Goal: Task Accomplishment & Management: Manage account settings

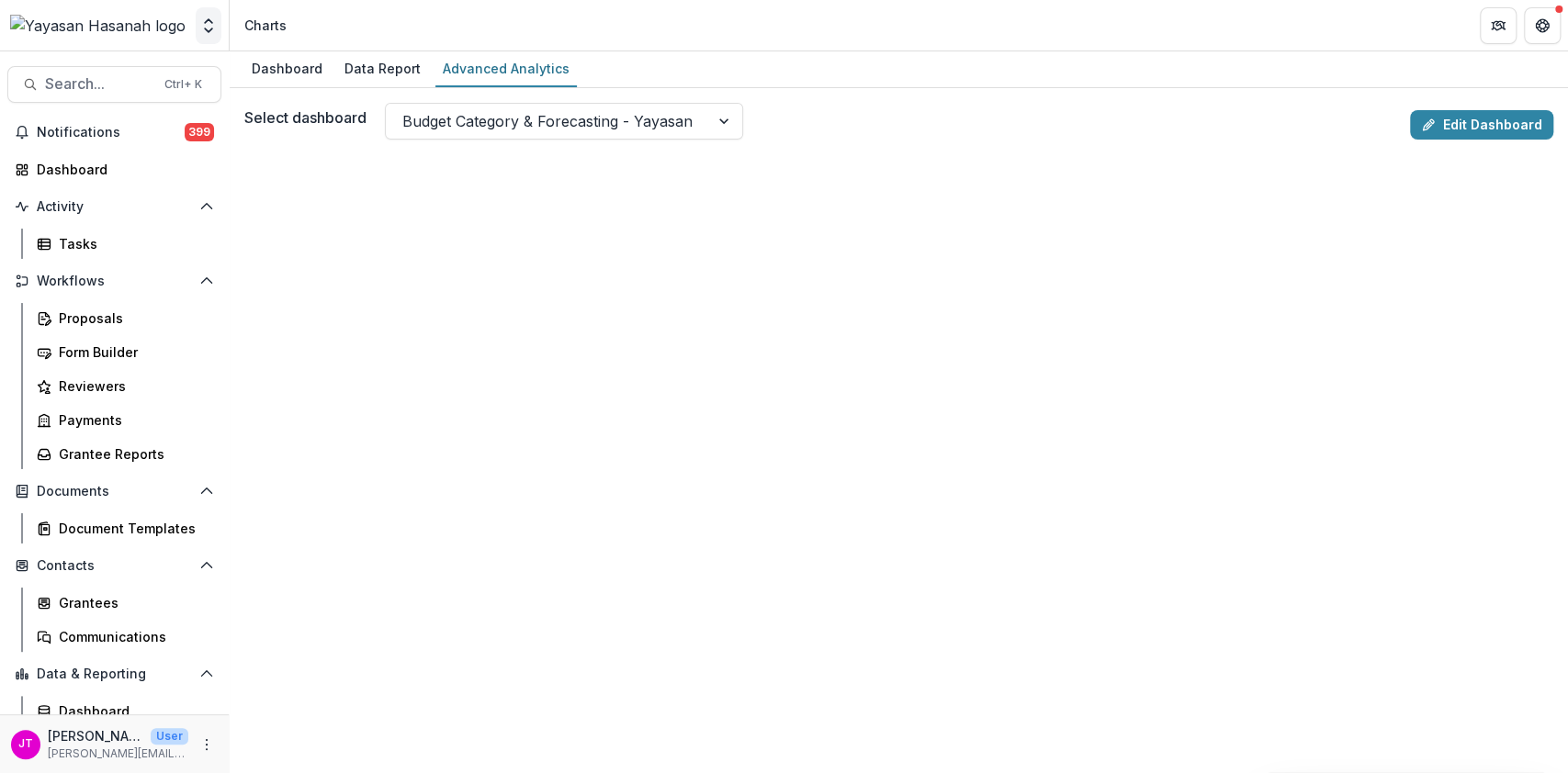
click at [202, 16] on button "Open entity switcher" at bounding box center [209, 26] width 26 height 37
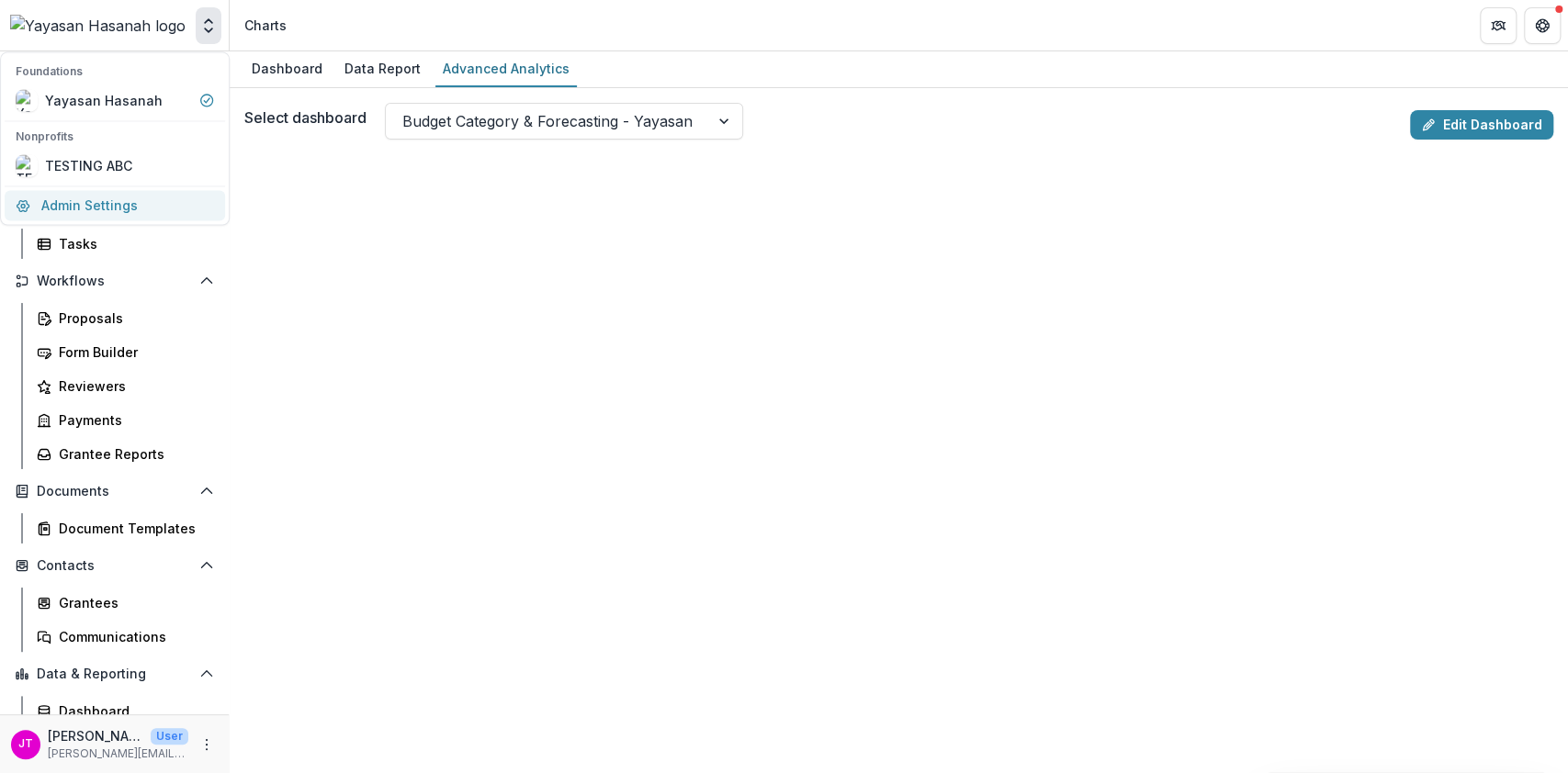
click at [99, 208] on link "Admin Settings" at bounding box center [114, 205] width 221 height 30
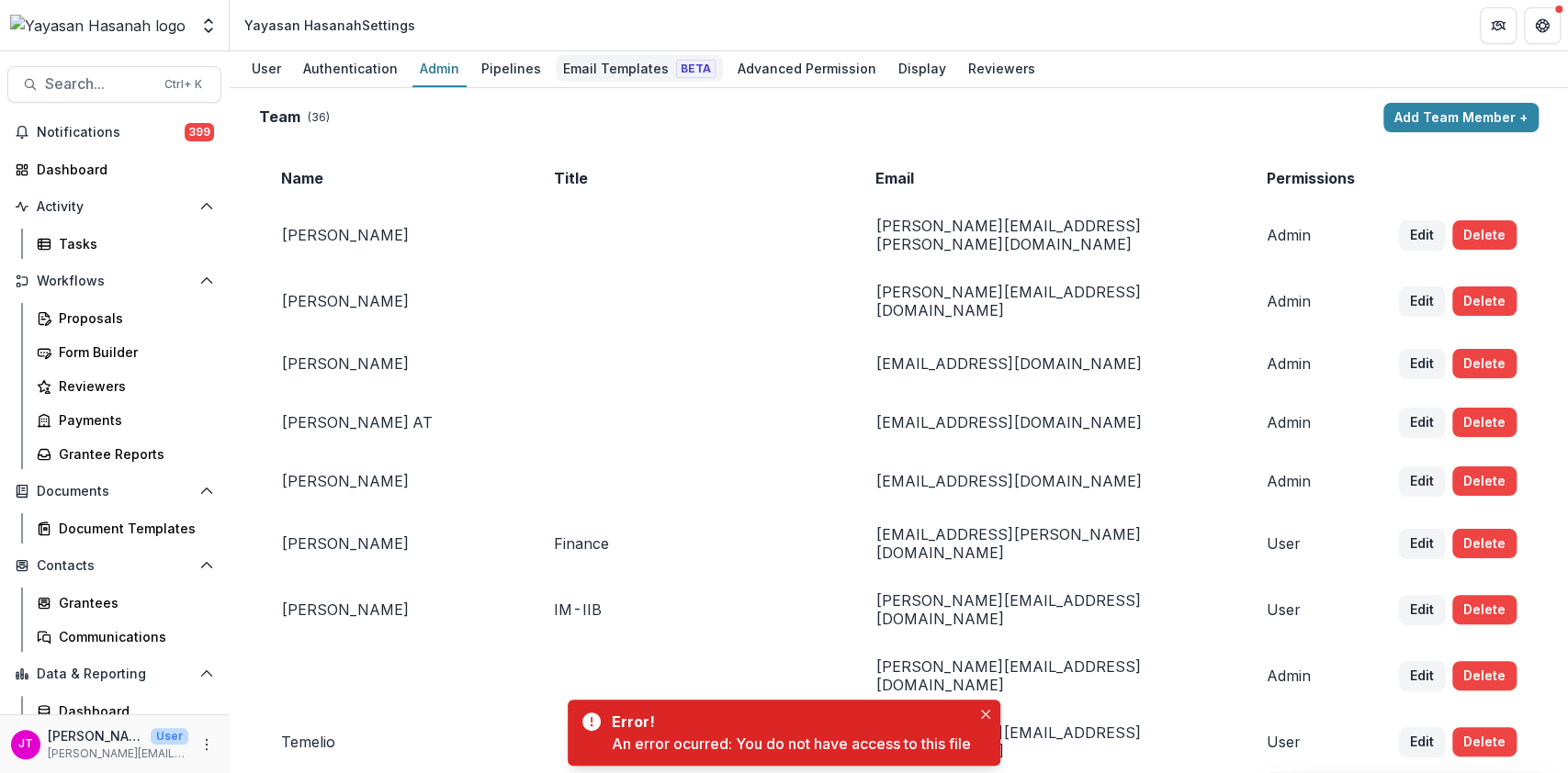
click at [591, 66] on div "Email Templates Beta" at bounding box center [639, 68] width 167 height 27
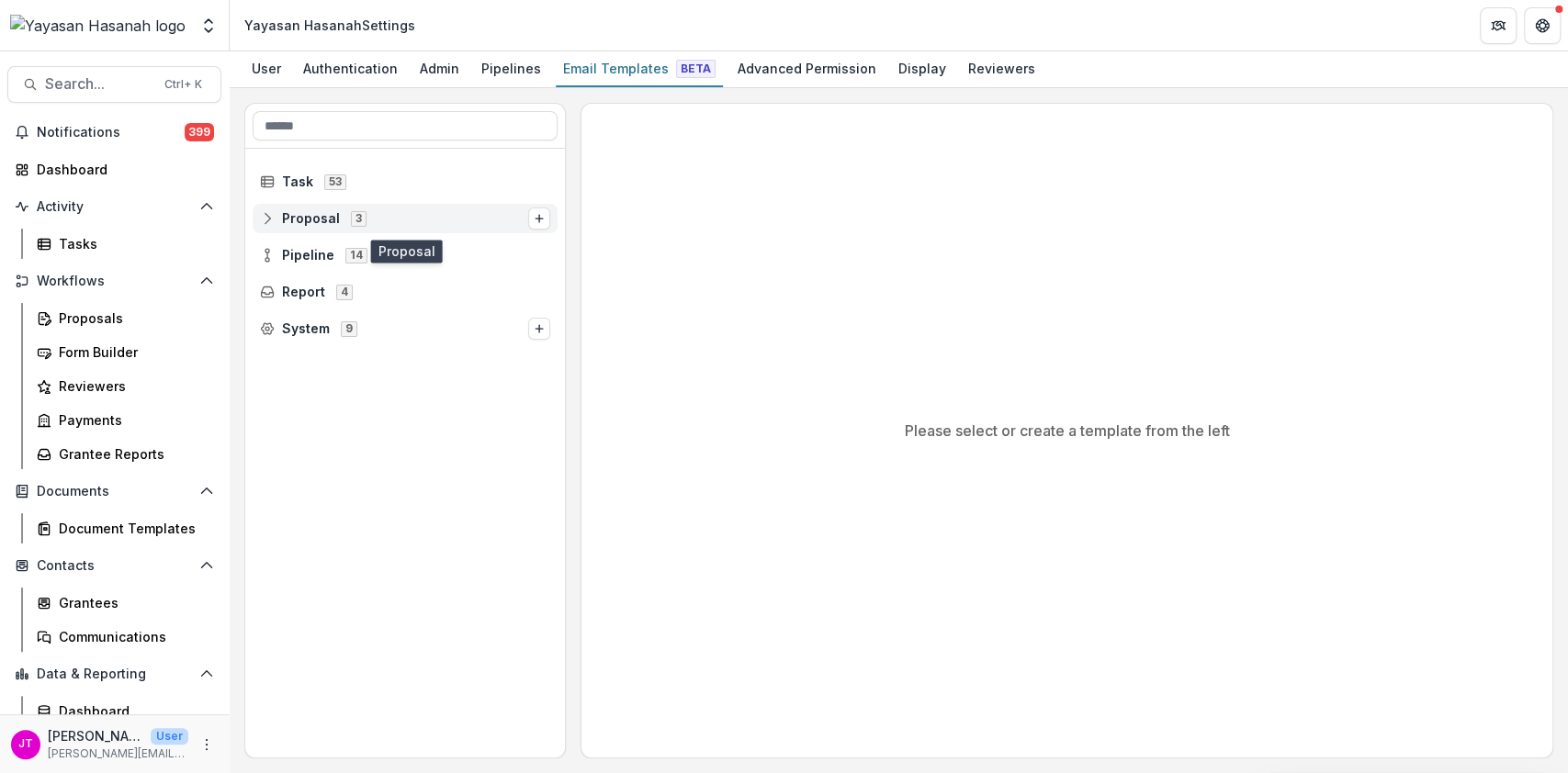
click at [280, 209] on div "Proposal 3" at bounding box center [405, 219] width 305 height 30
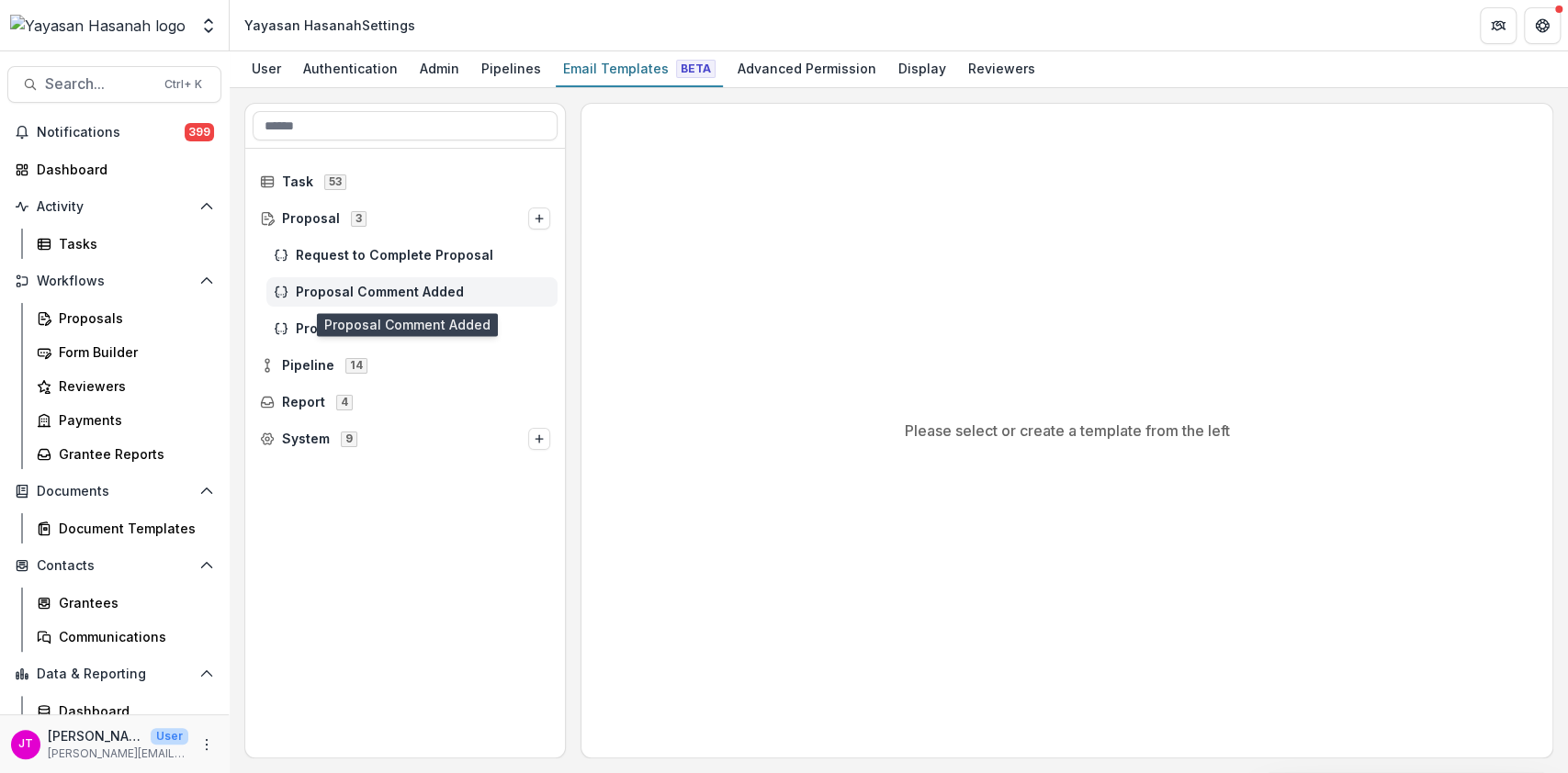
click at [341, 288] on span "Proposal Comment Added" at bounding box center [423, 291] width 255 height 16
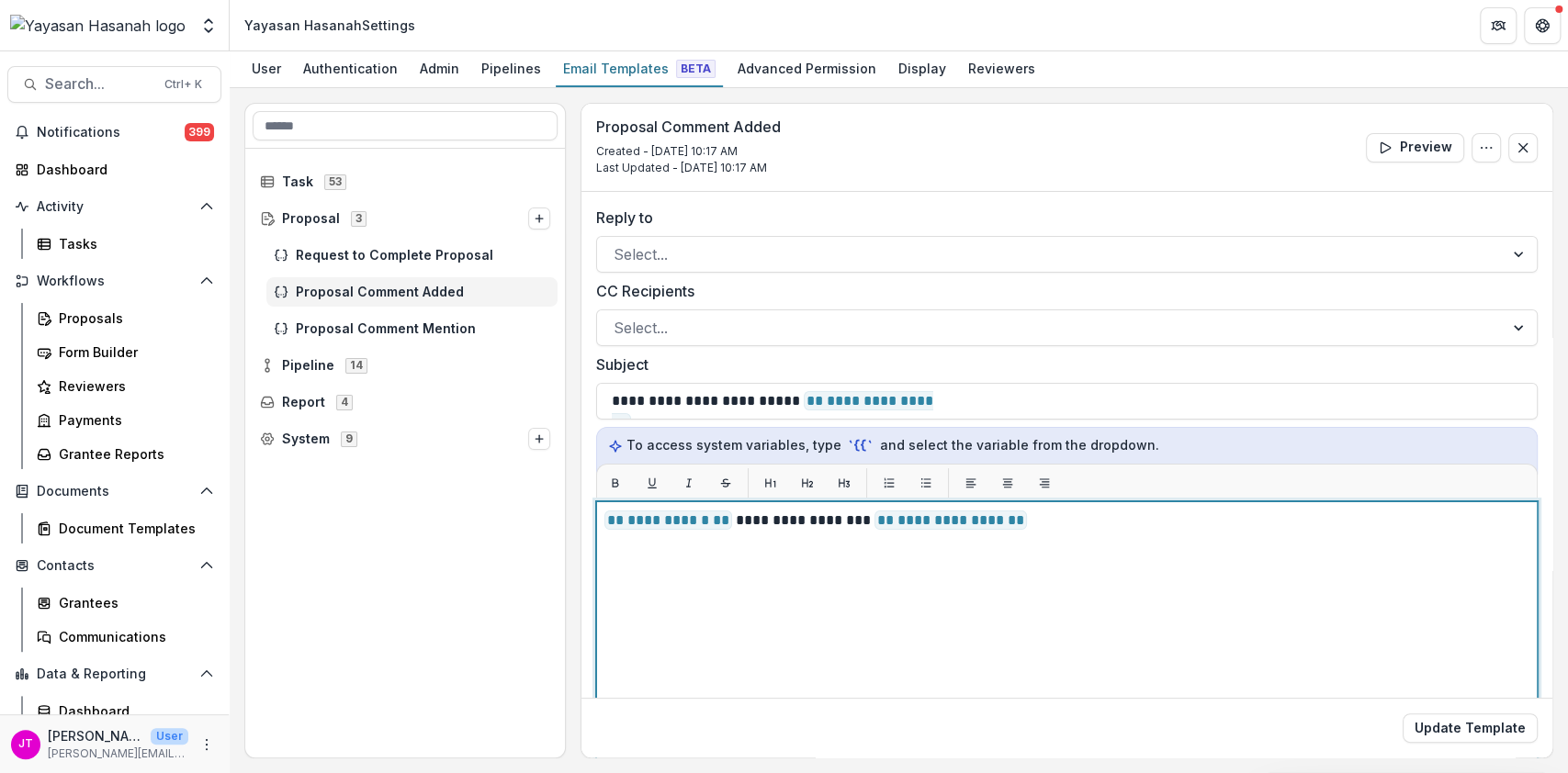
click at [1092, 526] on p "**********" at bounding box center [1064, 520] width 920 height 22
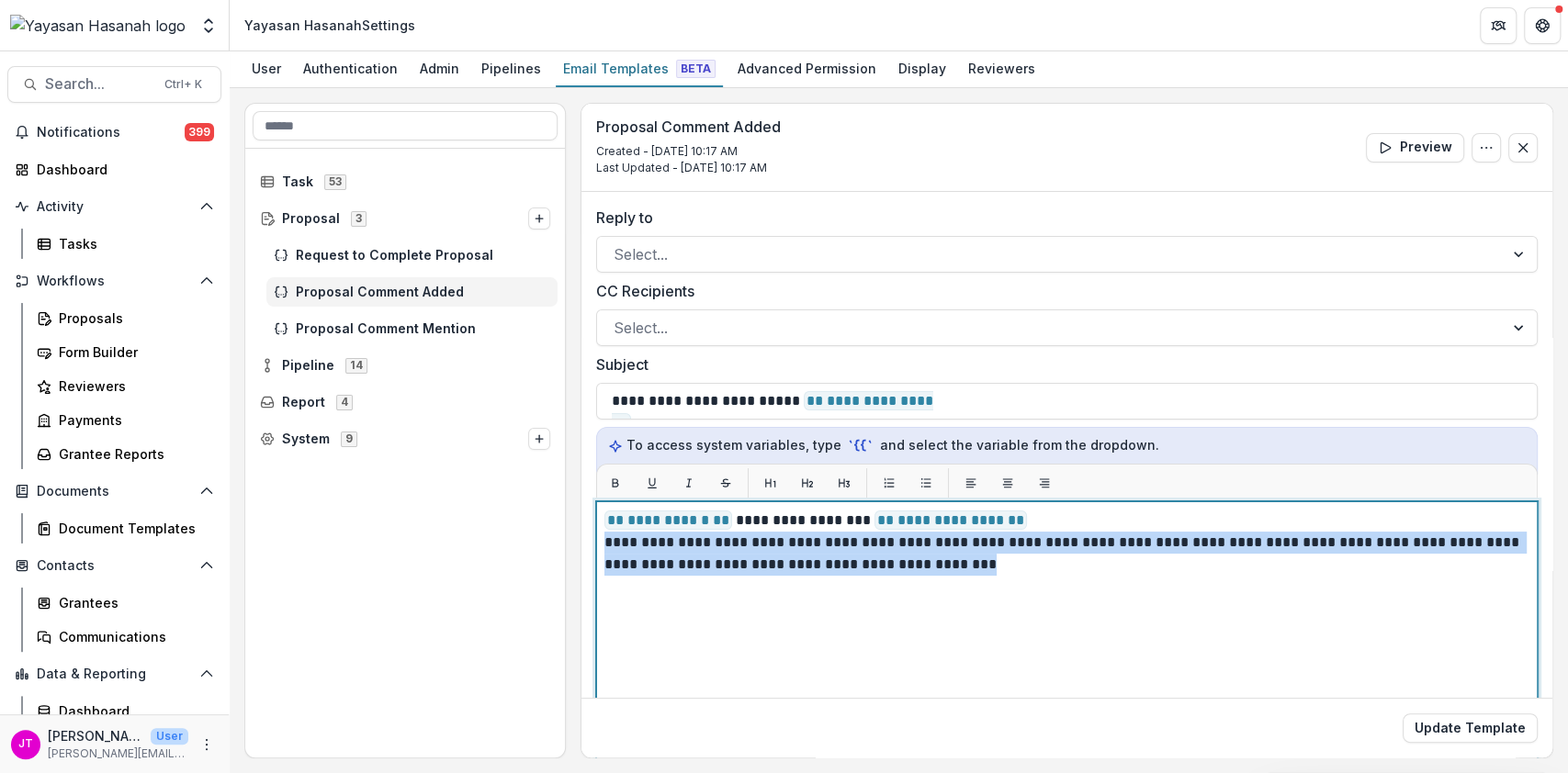
drag, startPoint x: 1003, startPoint y: 563, endPoint x: 561, endPoint y: 542, distance: 442.5
click at [561, 542] on div "**********" at bounding box center [899, 430] width 1309 height 656
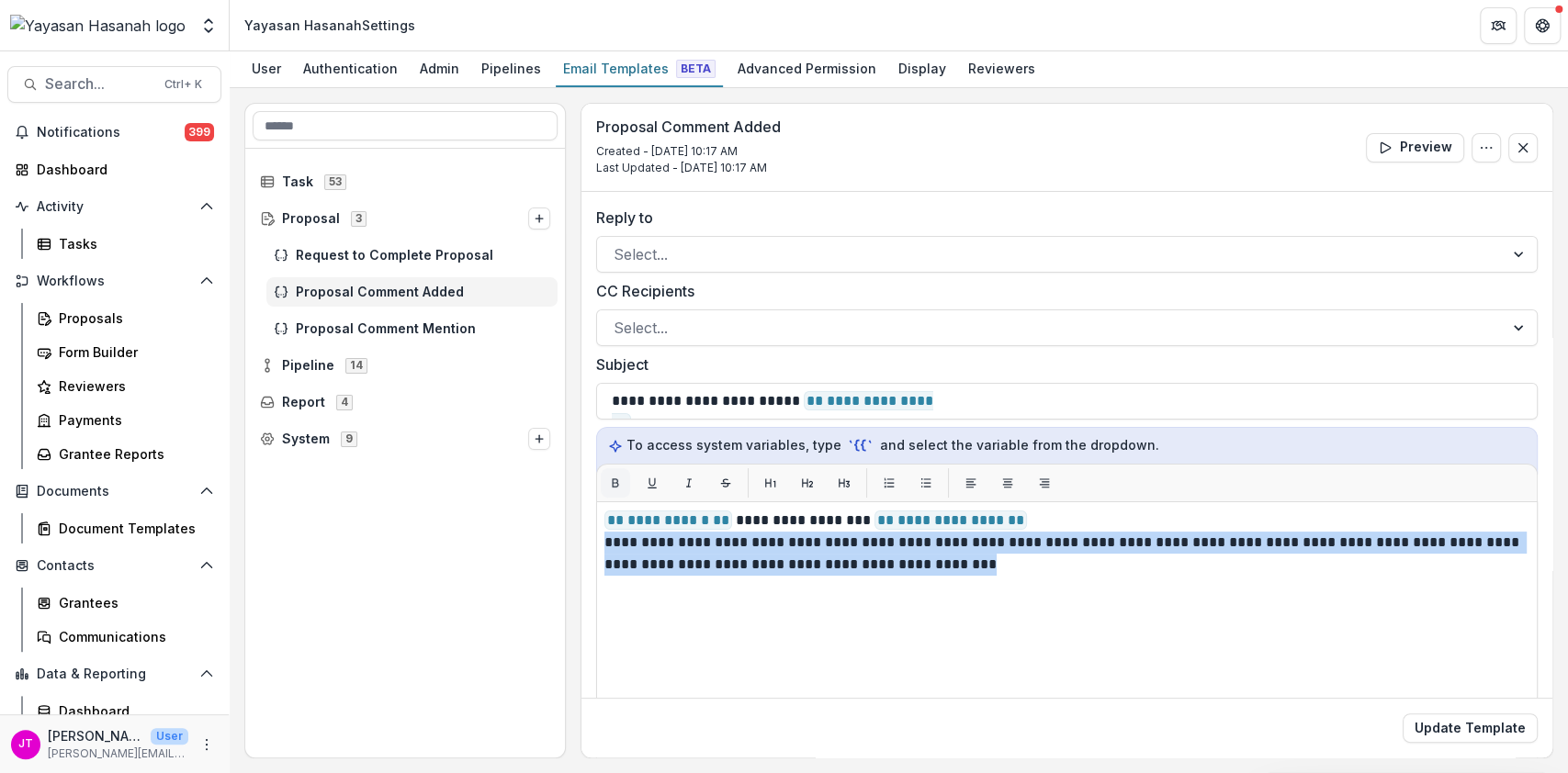
click at [616, 482] on icon "Bold" at bounding box center [616, 482] width 13 height 13
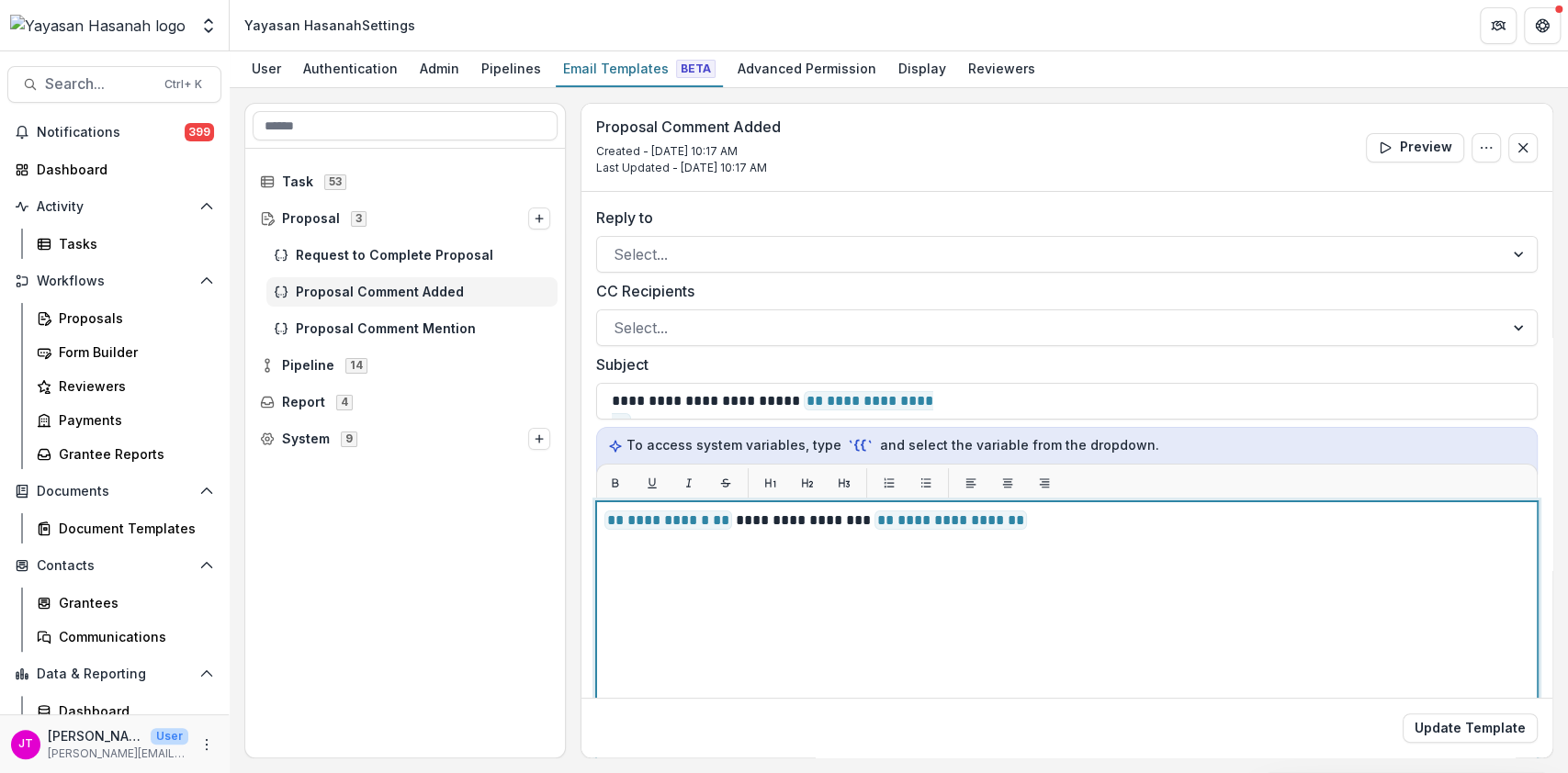
click at [604, 517] on span "**********" at bounding box center [668, 519] width 127 height 19
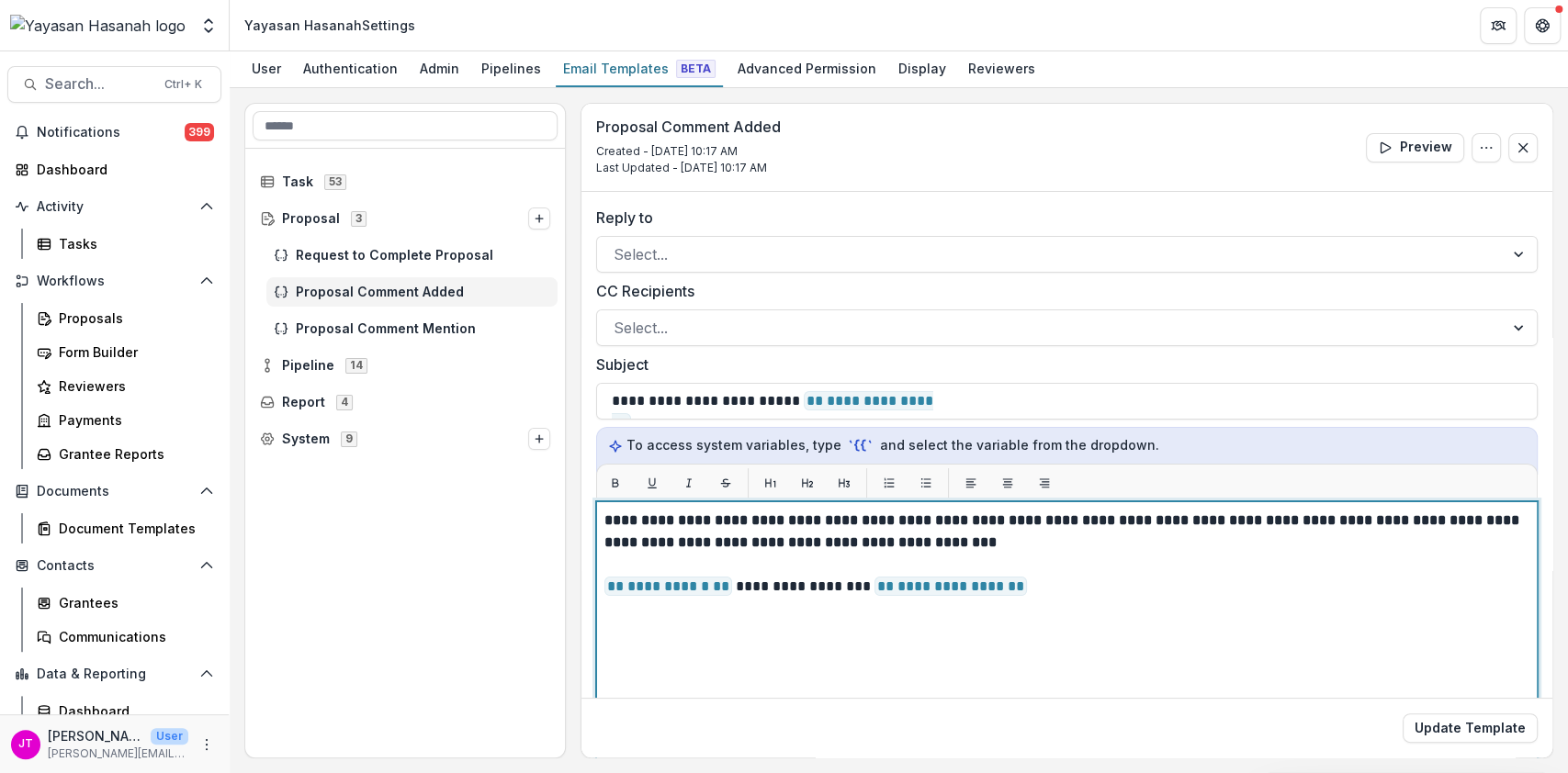
click at [1081, 583] on p "**********" at bounding box center [1064, 587] width 920 height 22
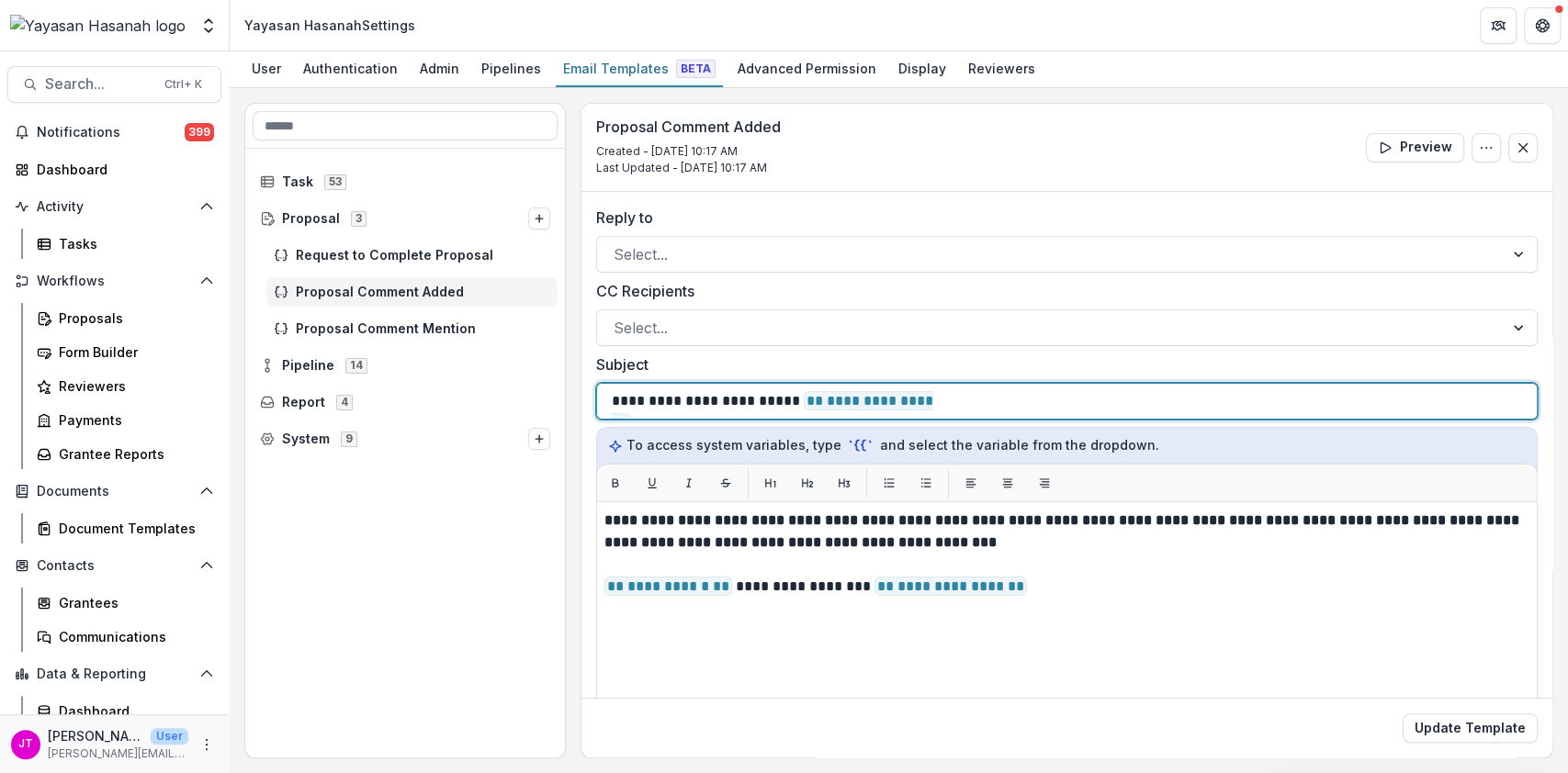
click at [610, 406] on div "**********" at bounding box center [1067, 401] width 941 height 37
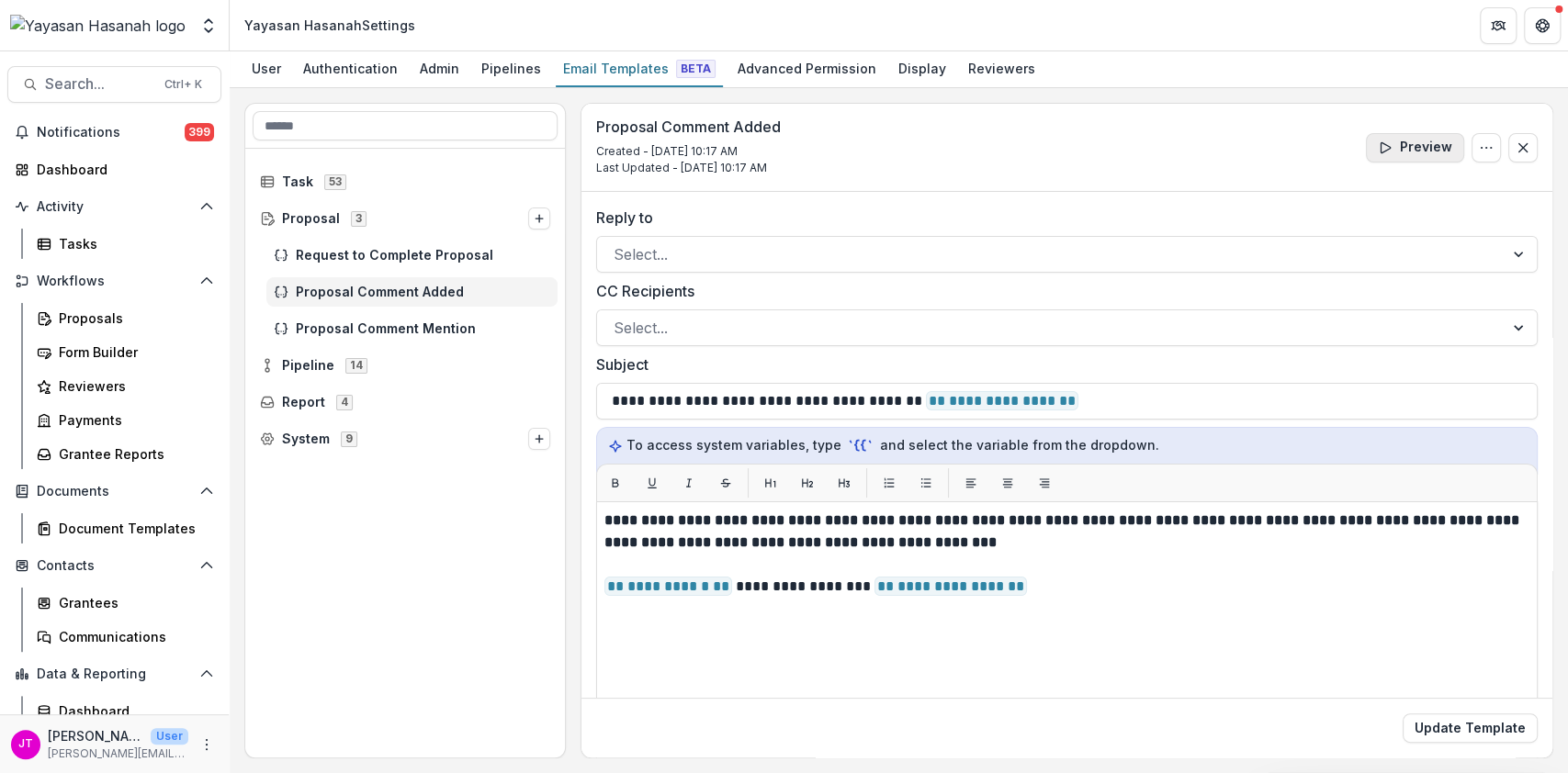
click at [1379, 140] on icon "button" at bounding box center [1385, 148] width 15 height 15
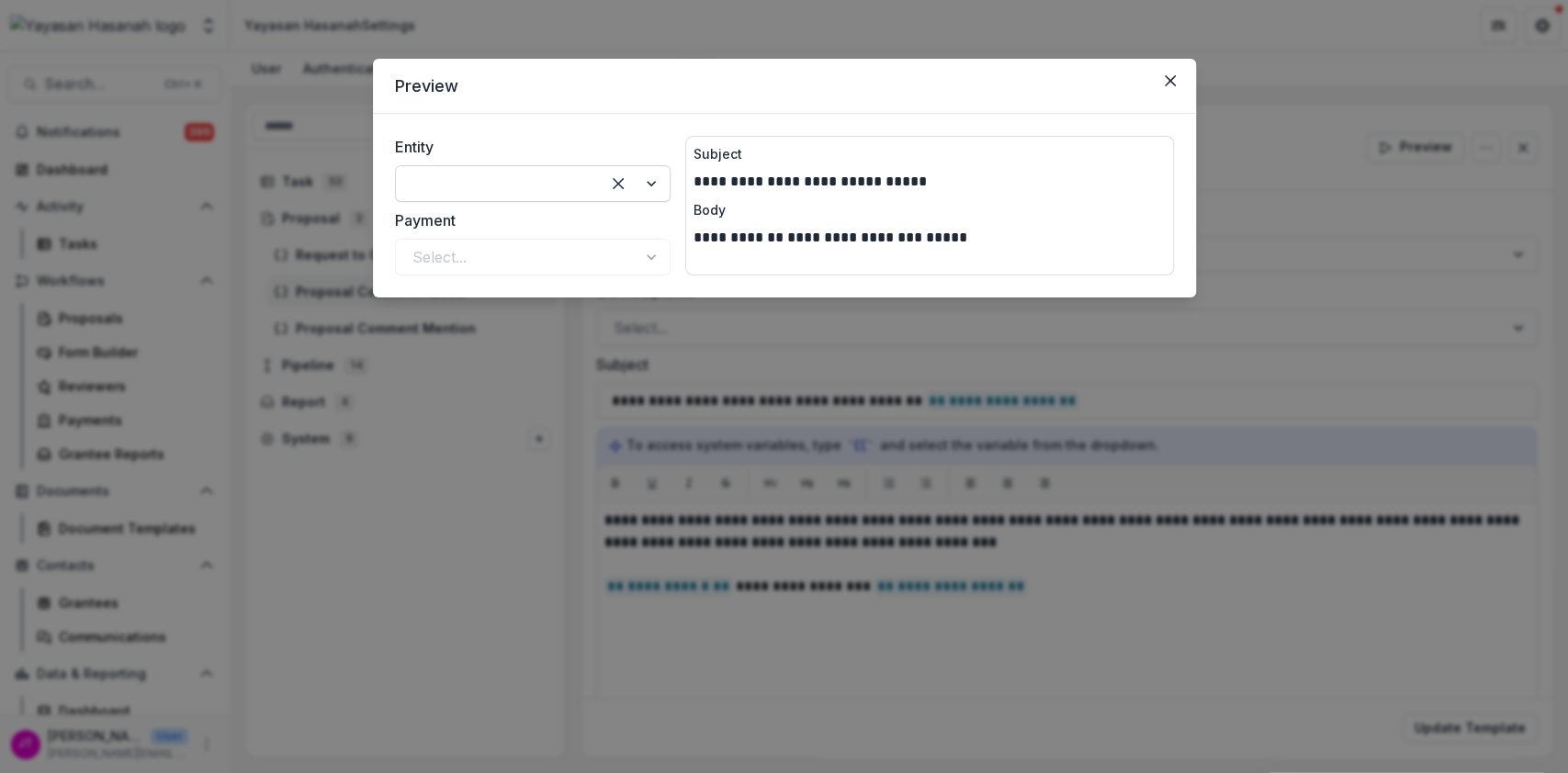
click at [492, 186] on div at bounding box center [497, 184] width 171 height 26
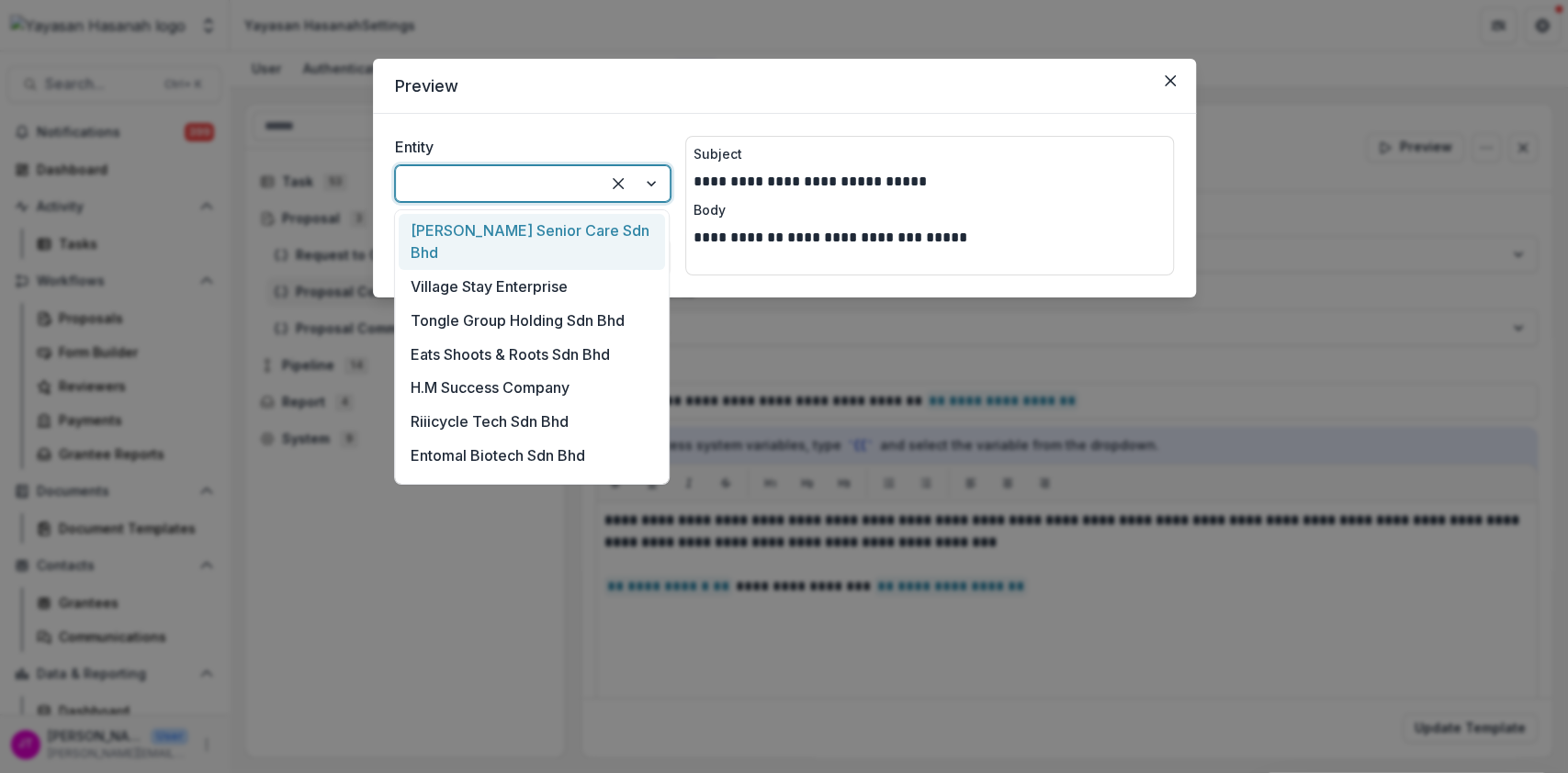
click at [480, 238] on div "Oretha Senior Care Sdn Bhd" at bounding box center [532, 242] width 267 height 56
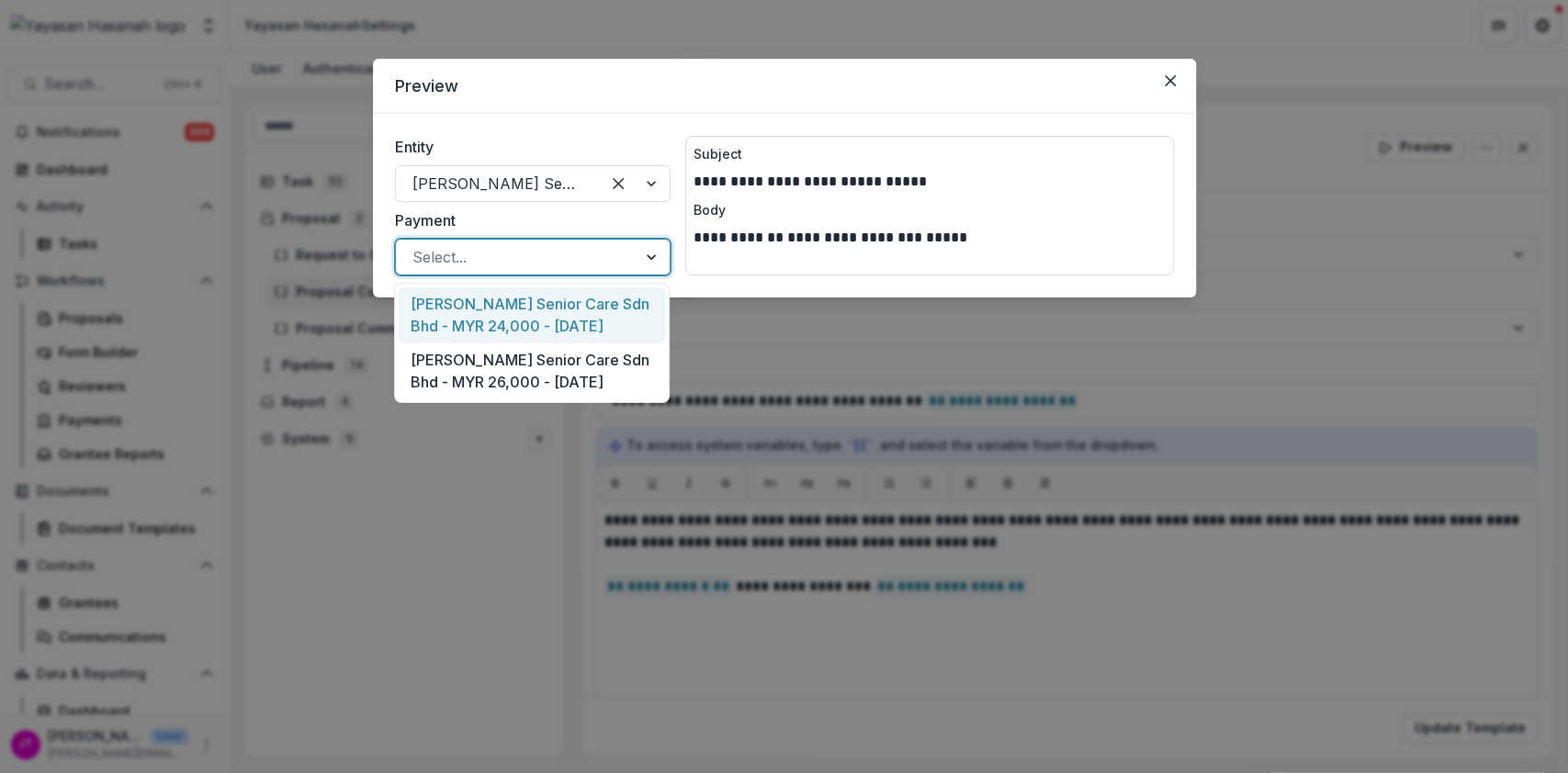
click at [475, 249] on div at bounding box center [516, 257] width 208 height 26
click at [471, 328] on div "Oretha Senior Care Sdn Bhd - MYR 24,000 - 2024-06-14" at bounding box center [532, 315] width 267 height 56
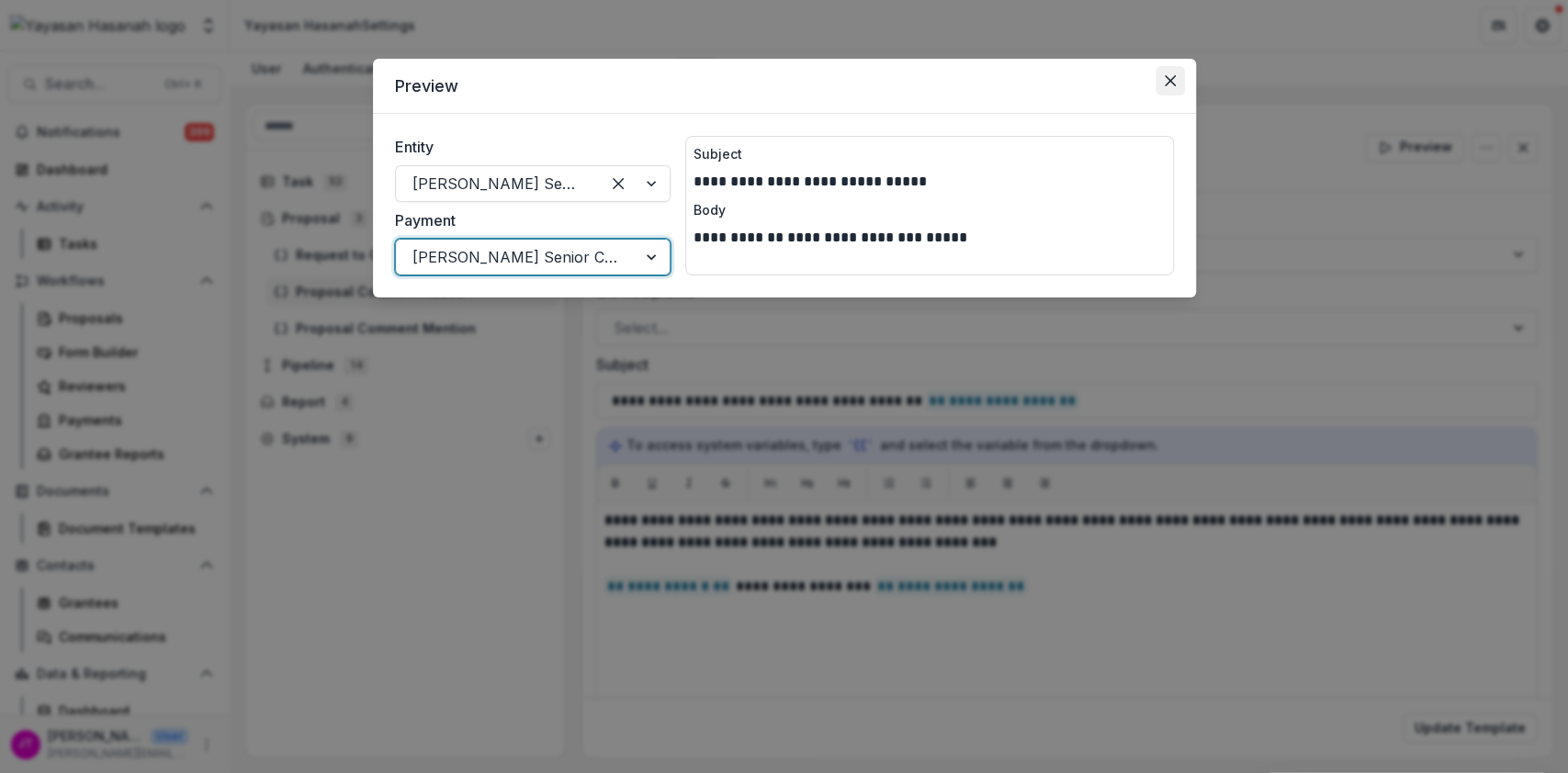
click at [1171, 85] on icon "Close" at bounding box center [1170, 81] width 11 height 11
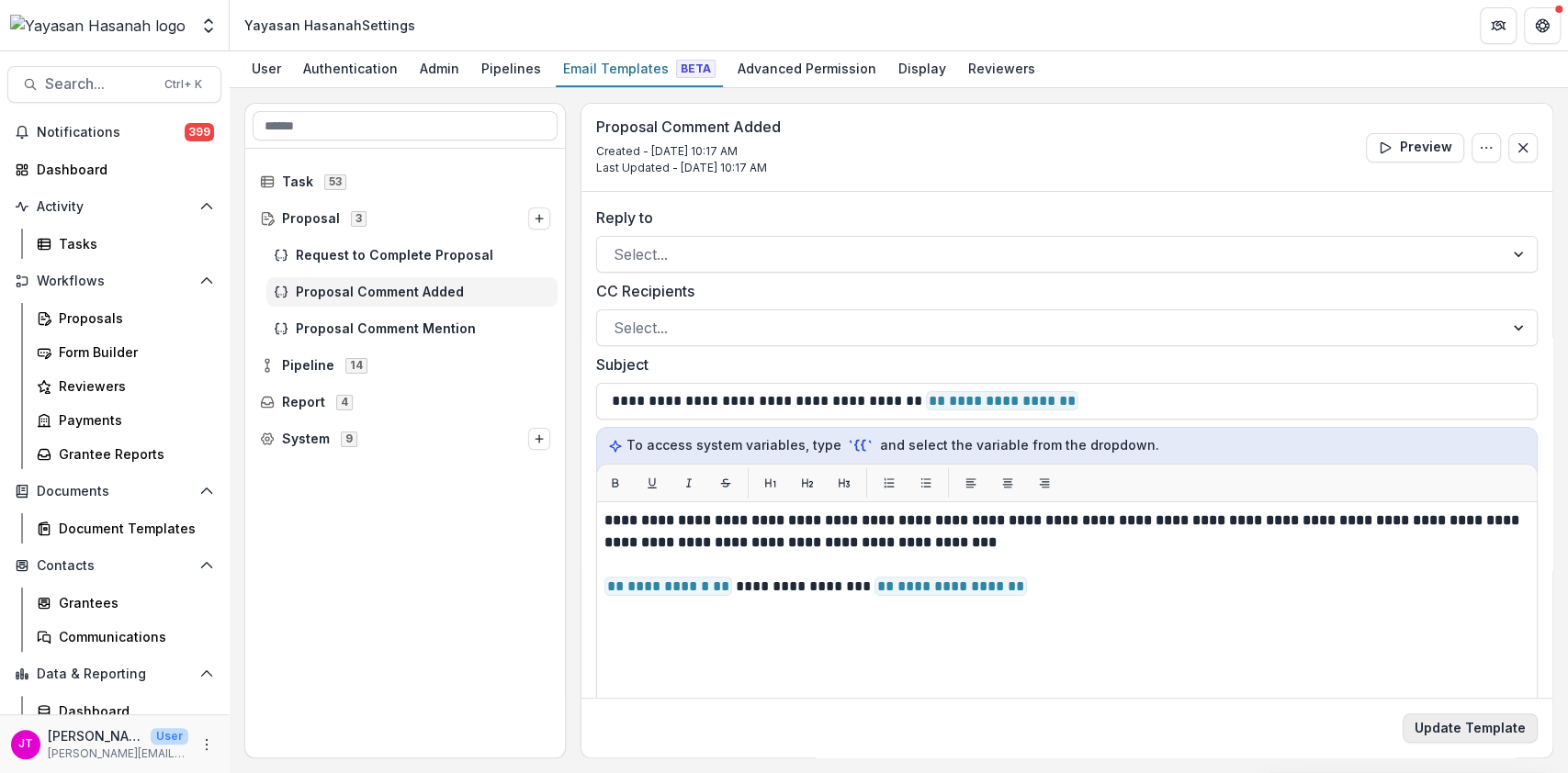
click at [1465, 737] on button "Update Template" at bounding box center [1470, 728] width 135 height 30
click at [1407, 146] on button "Preview" at bounding box center [1415, 148] width 98 height 30
click at [1399, 155] on button "Preview" at bounding box center [1415, 148] width 98 height 30
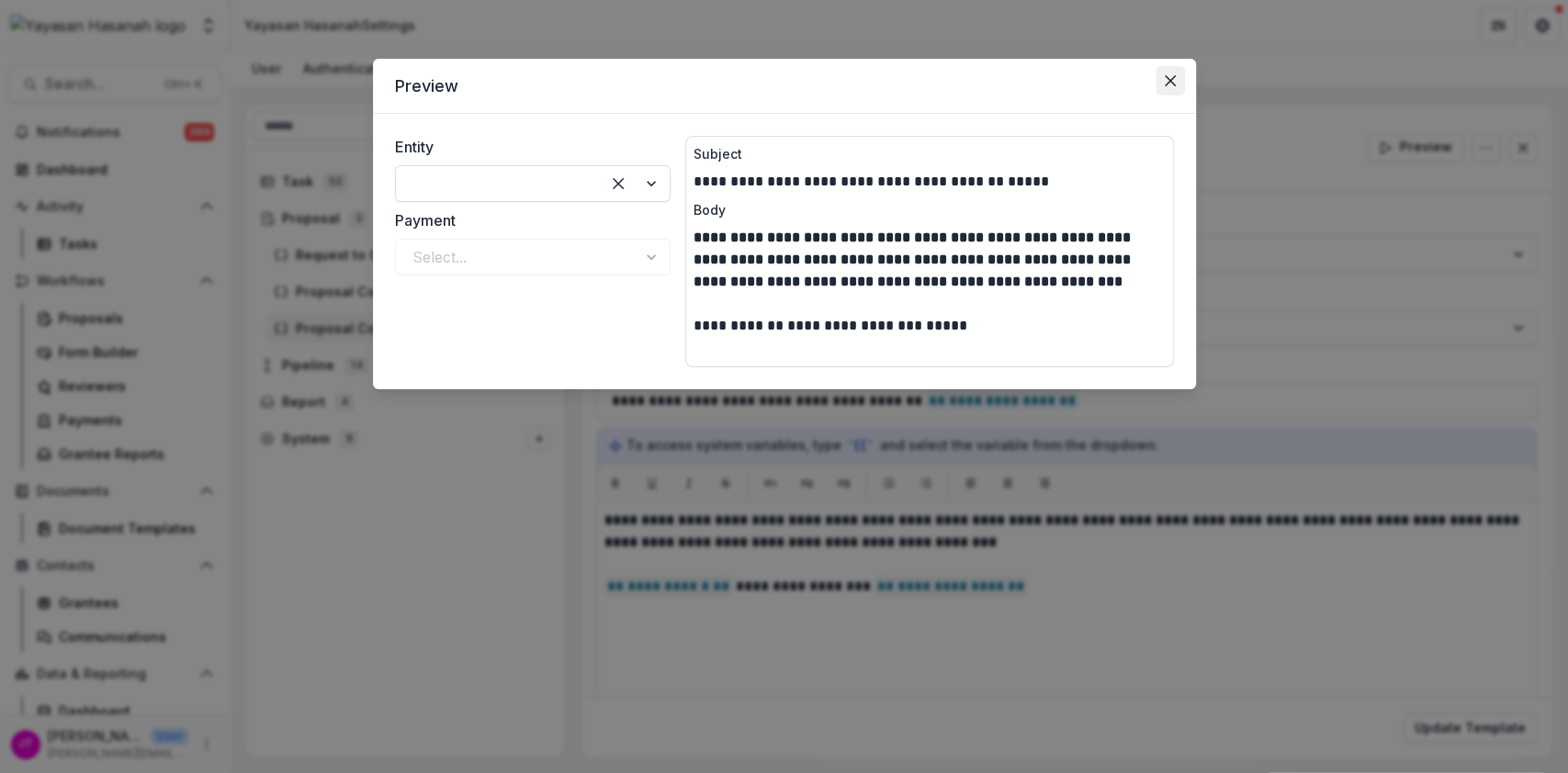
click at [1180, 83] on button "Close" at bounding box center [1170, 81] width 30 height 30
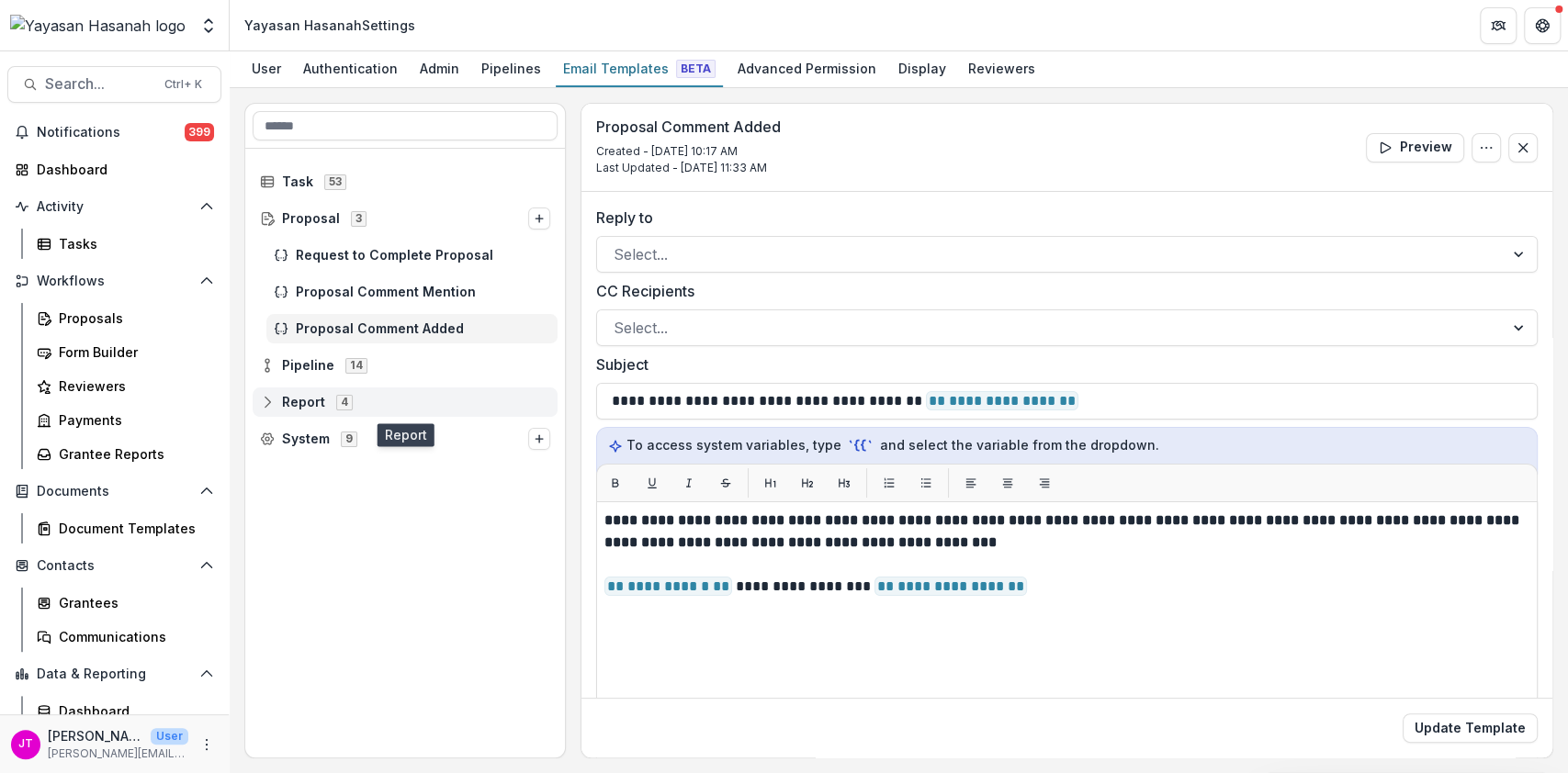
click at [296, 404] on span "Report" at bounding box center [304, 402] width 43 height 16
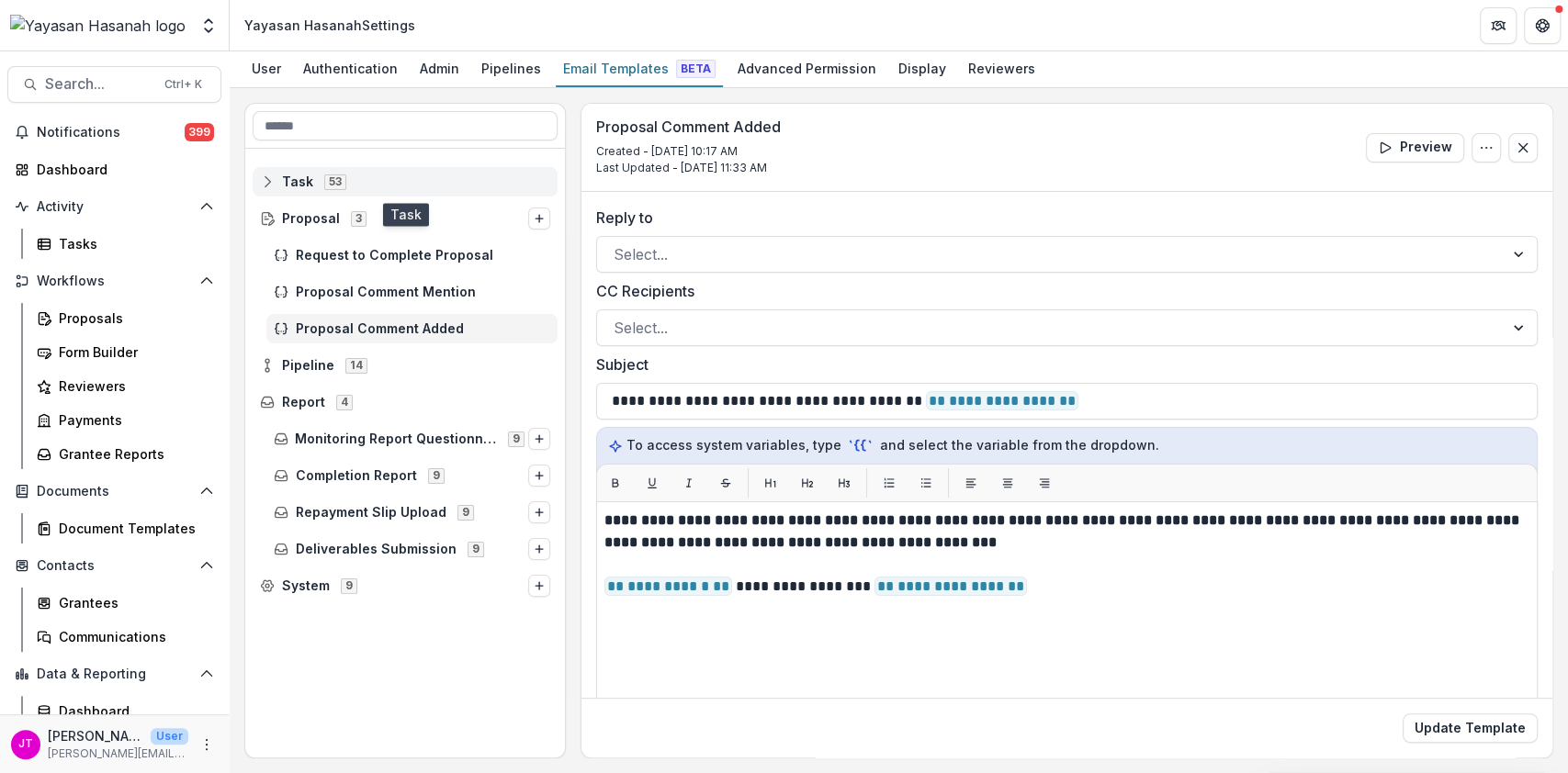
click at [280, 184] on span "Task 53" at bounding box center [405, 181] width 290 height 16
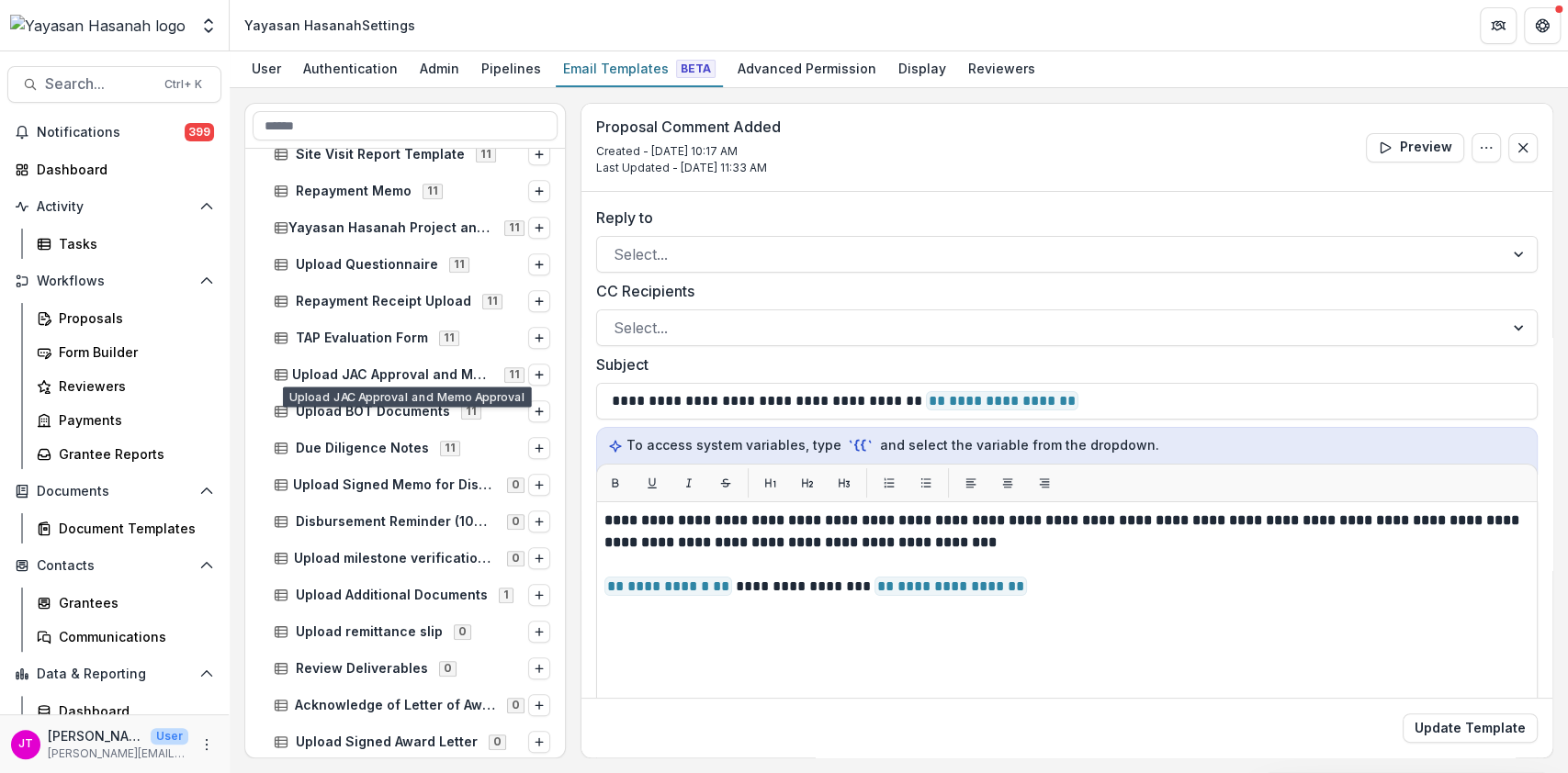
scroll to position [1101, 0]
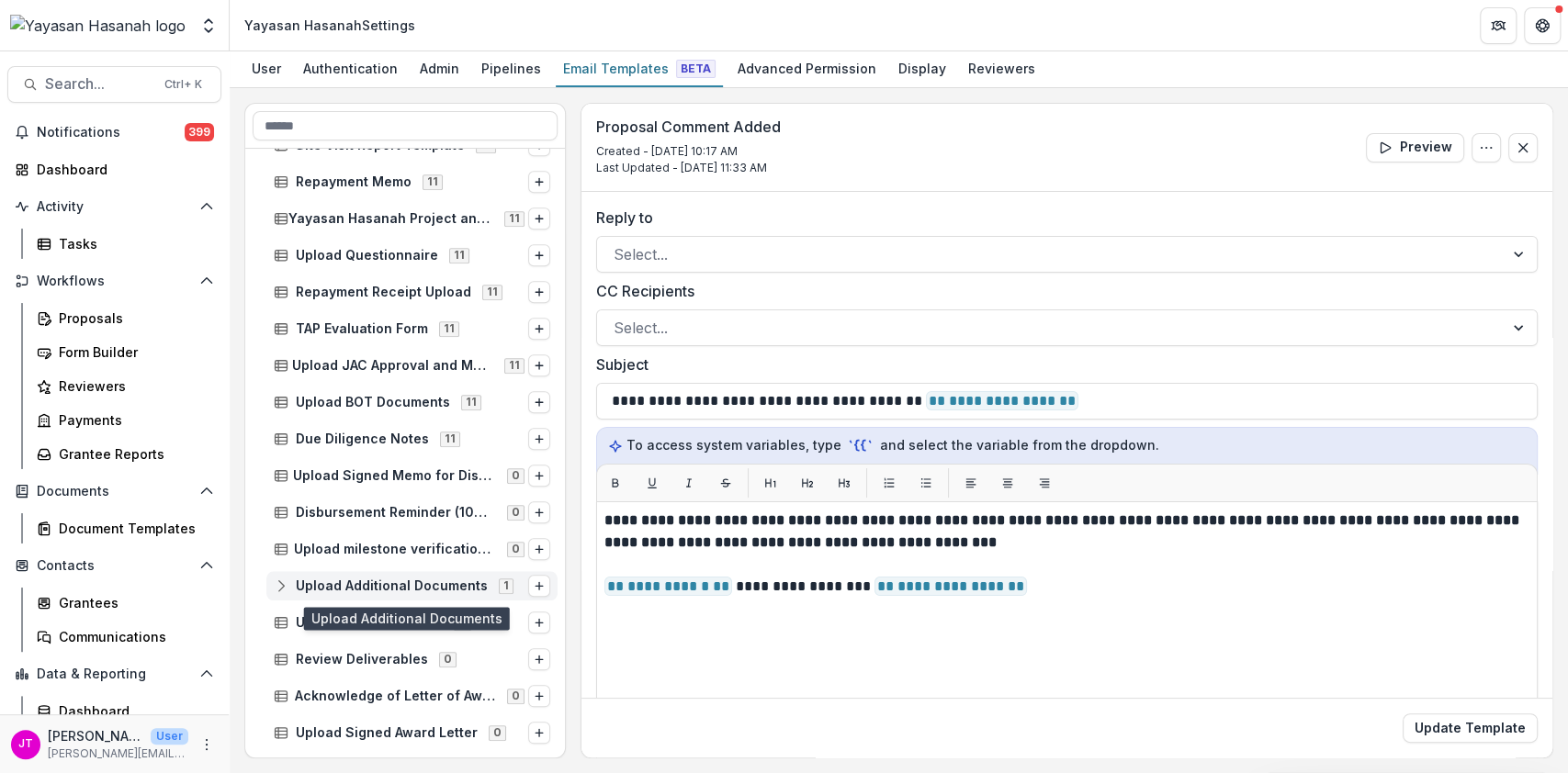
click at [425, 585] on span "Upload Additional Documents" at bounding box center [391, 586] width 192 height 16
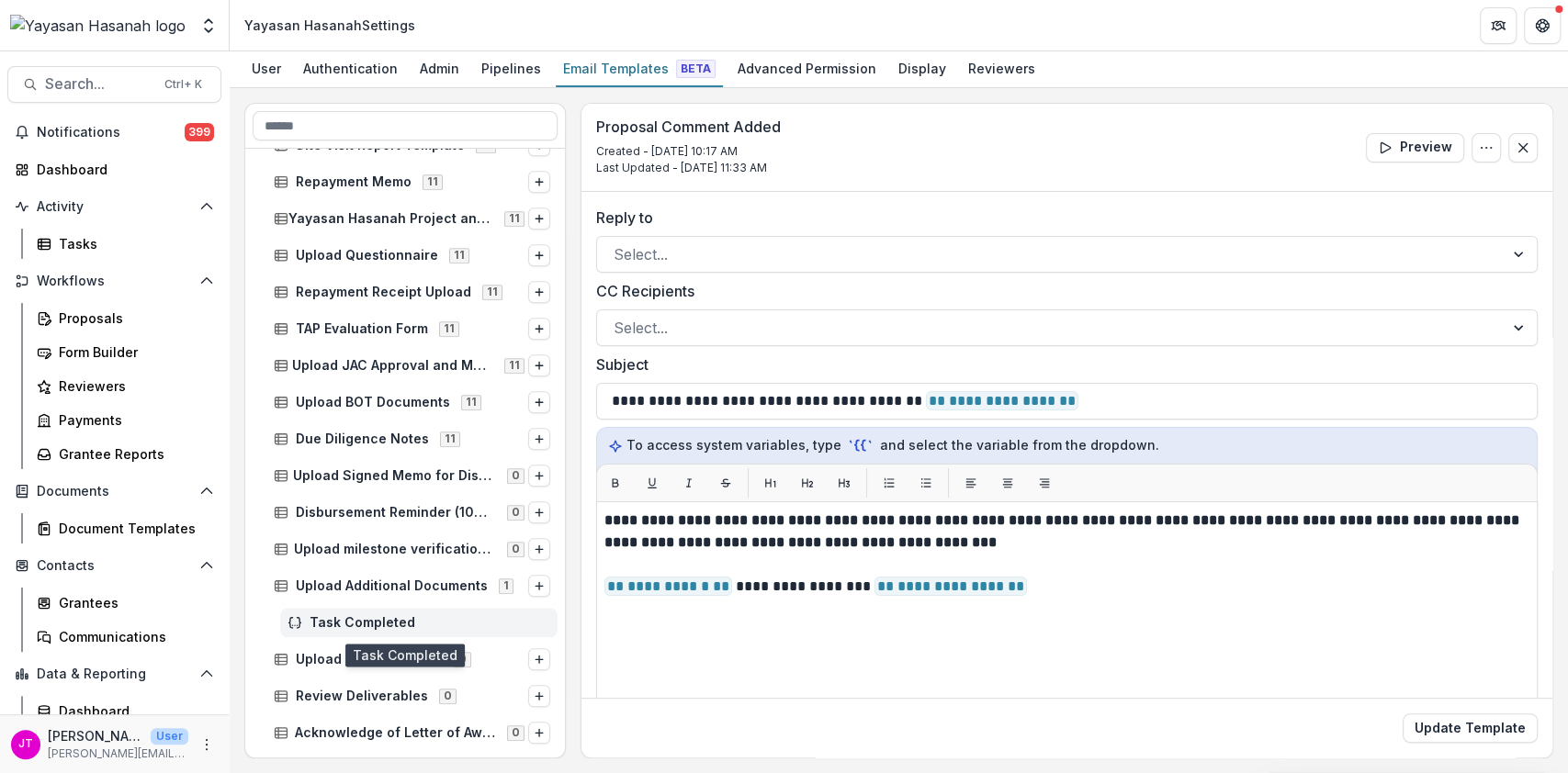
drag, startPoint x: 350, startPoint y: 621, endPoint x: 350, endPoint y: 631, distance: 10.0
click at [350, 631] on div "Task Completed" at bounding box center [419, 623] width 278 height 30
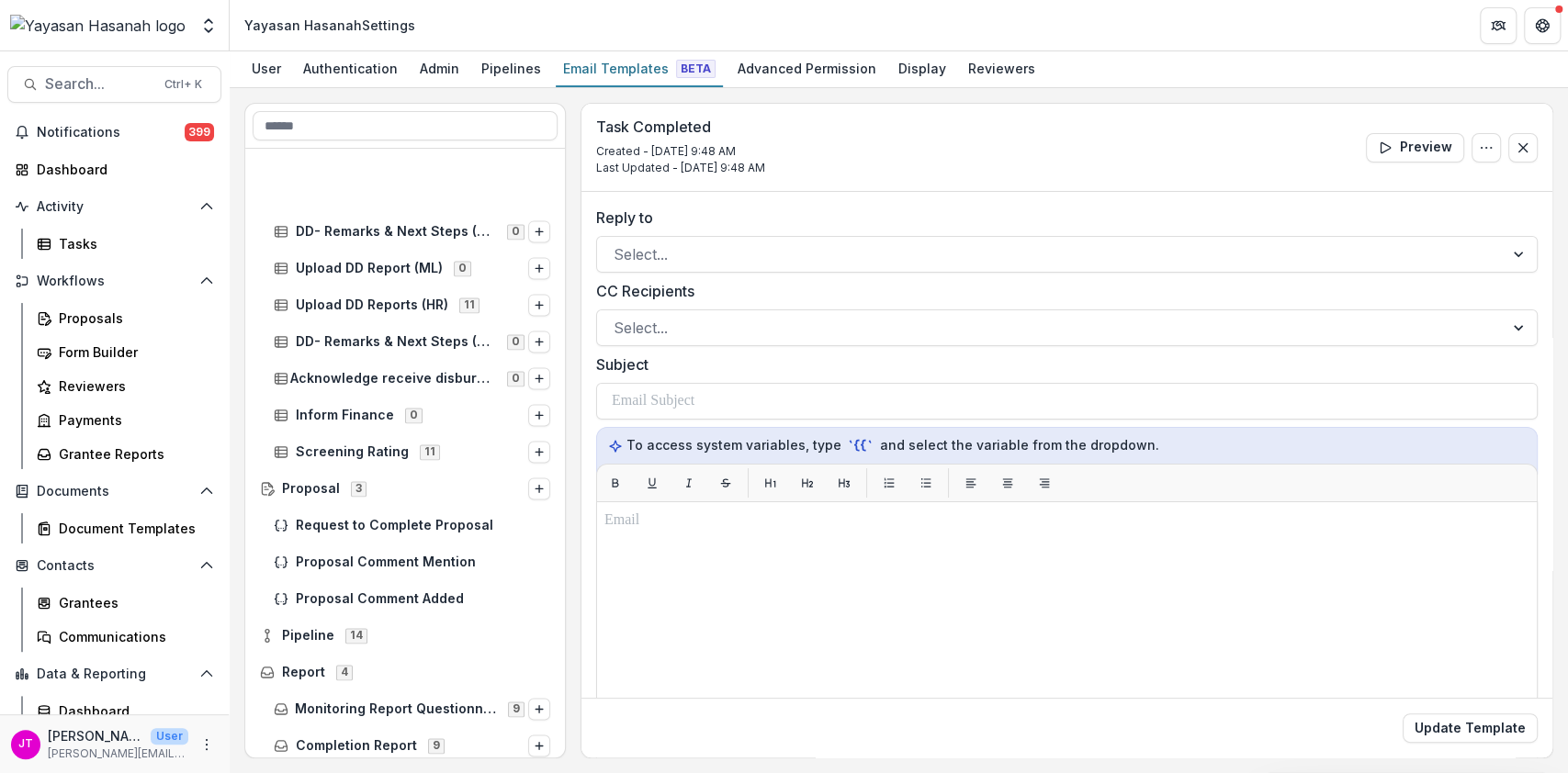
scroll to position [1828, 0]
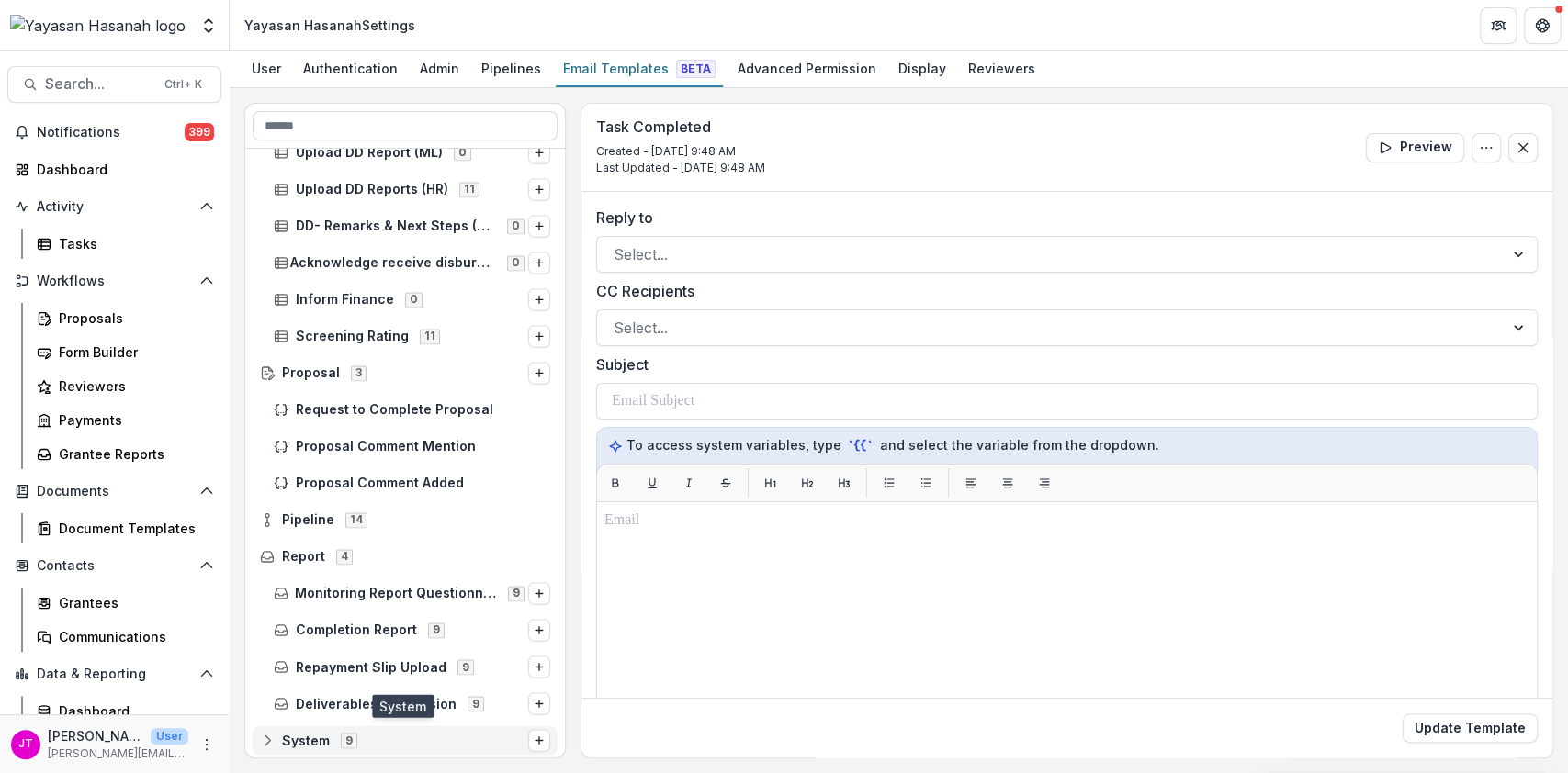
click at [365, 732] on span "System 9" at bounding box center [394, 739] width 269 height 16
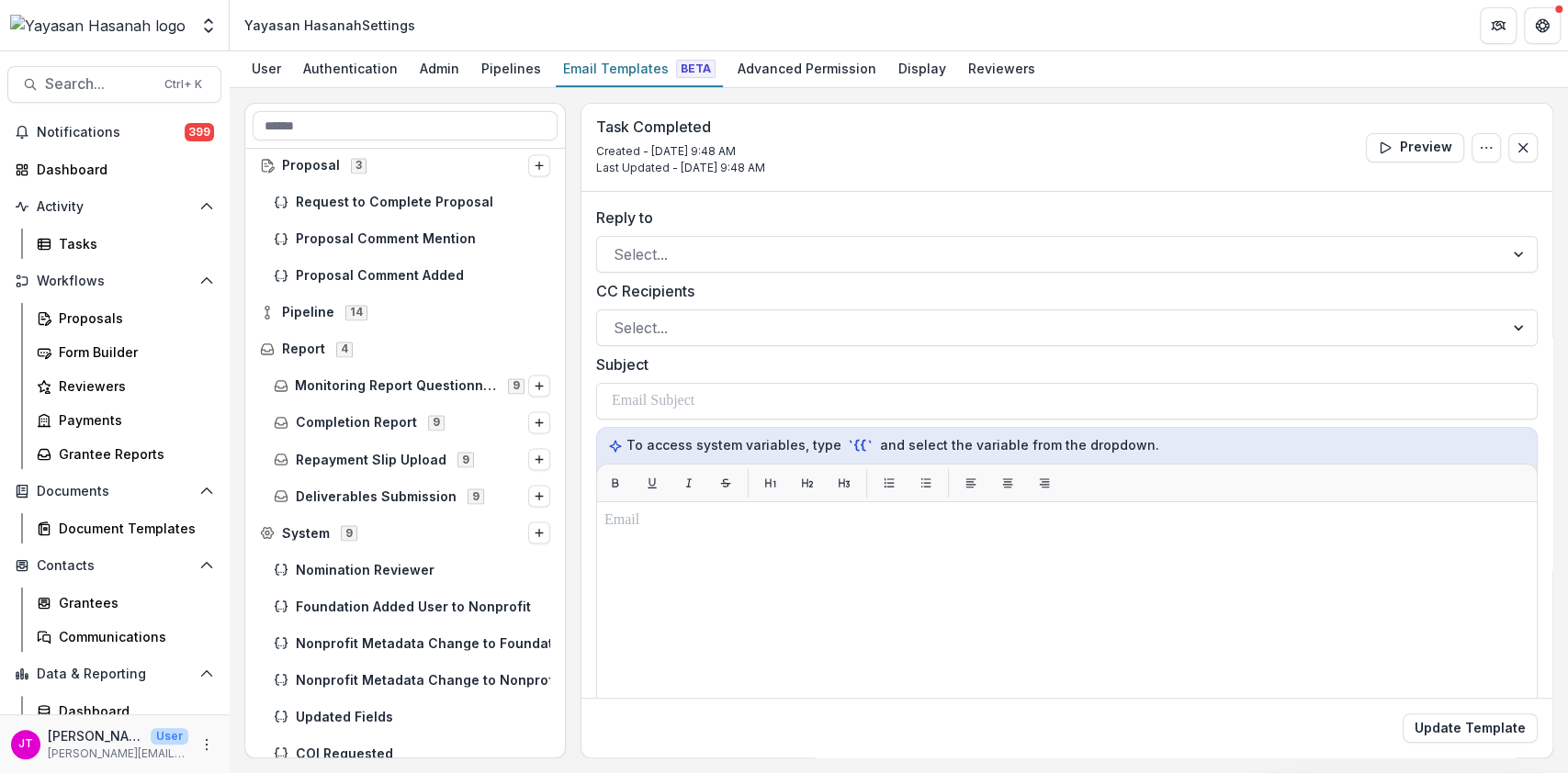
scroll to position [1914, 0]
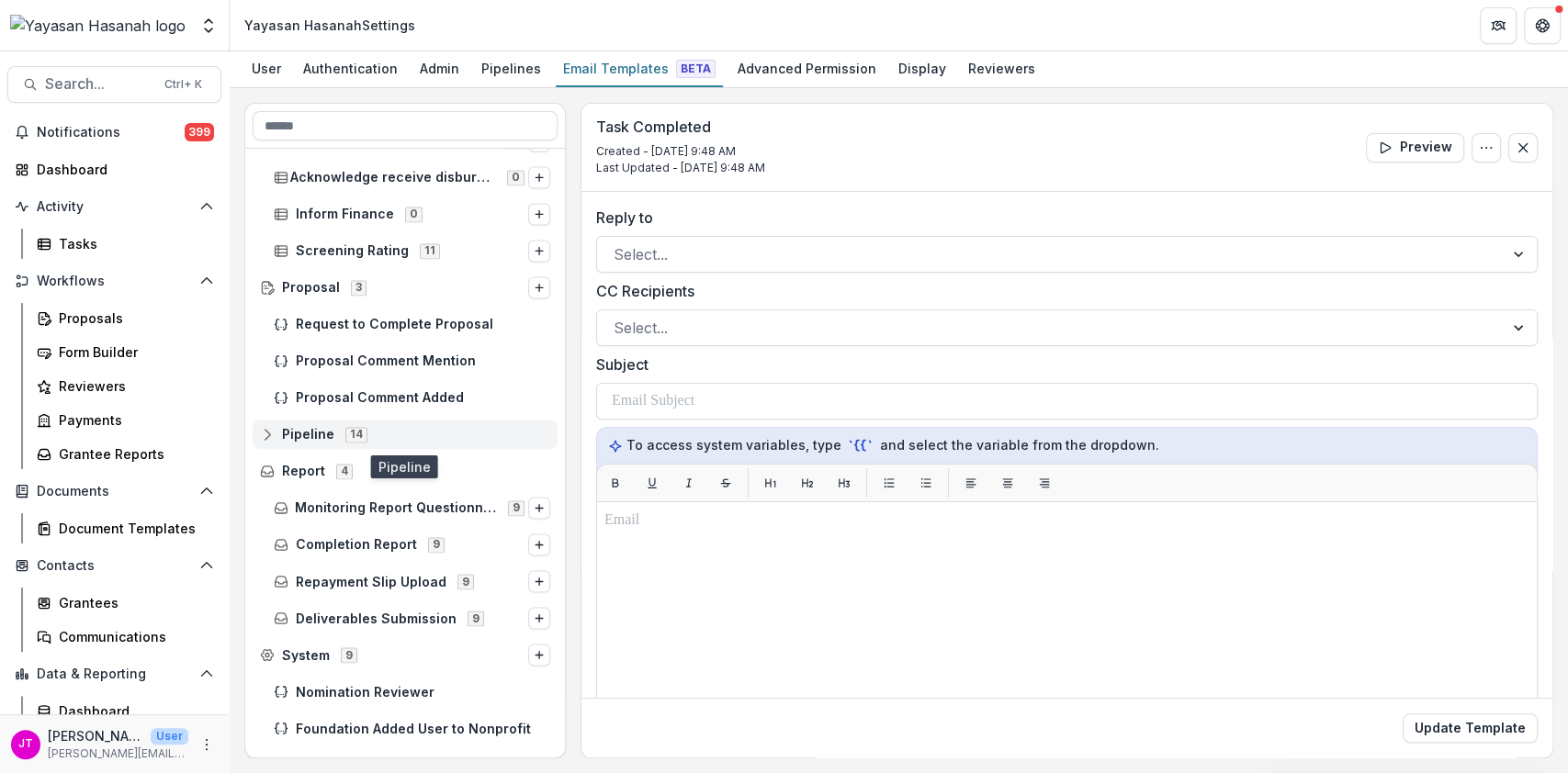
click at [284, 445] on div "Pipeline 14" at bounding box center [405, 434] width 305 height 30
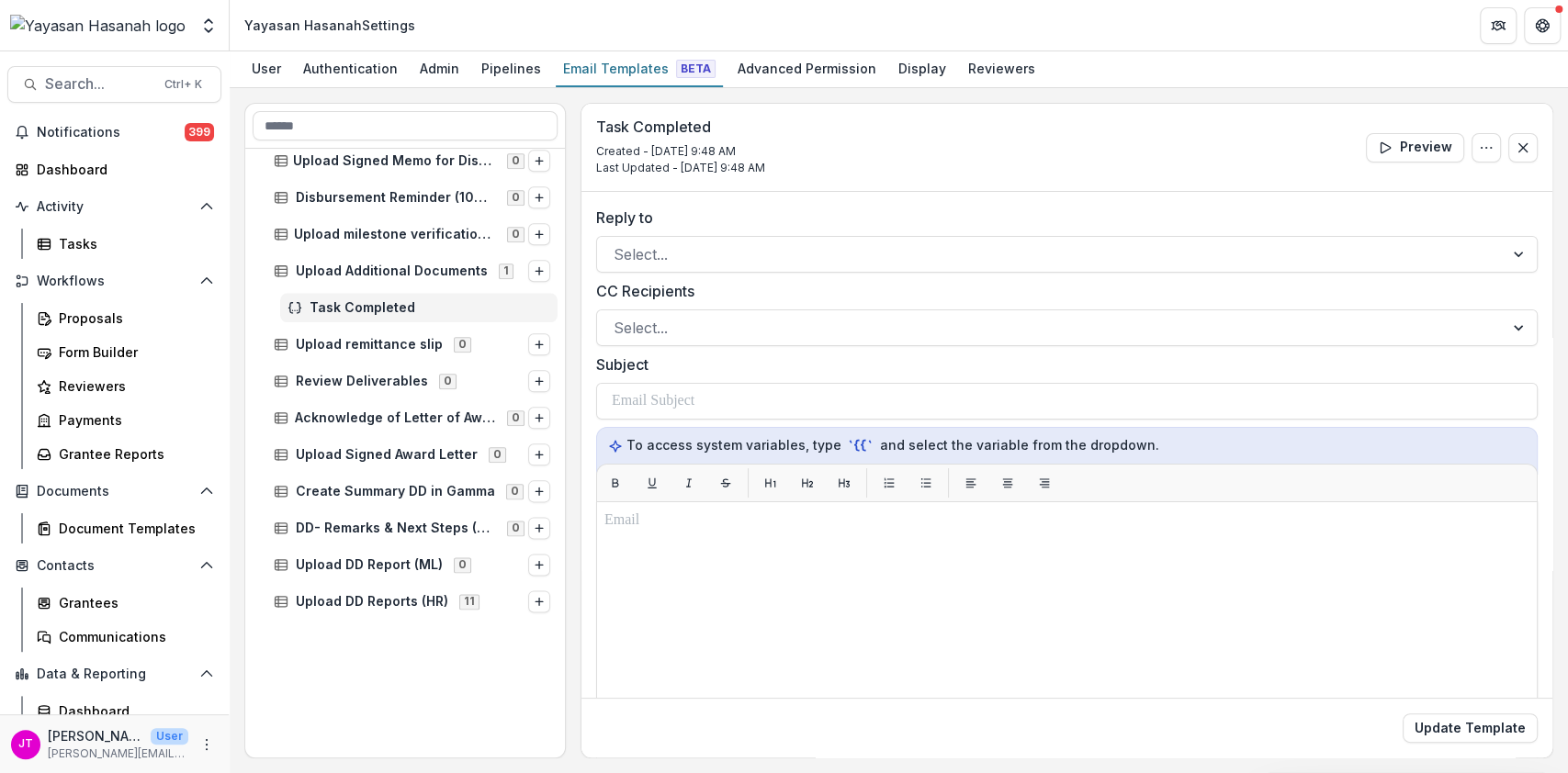
scroll to position [1180, 0]
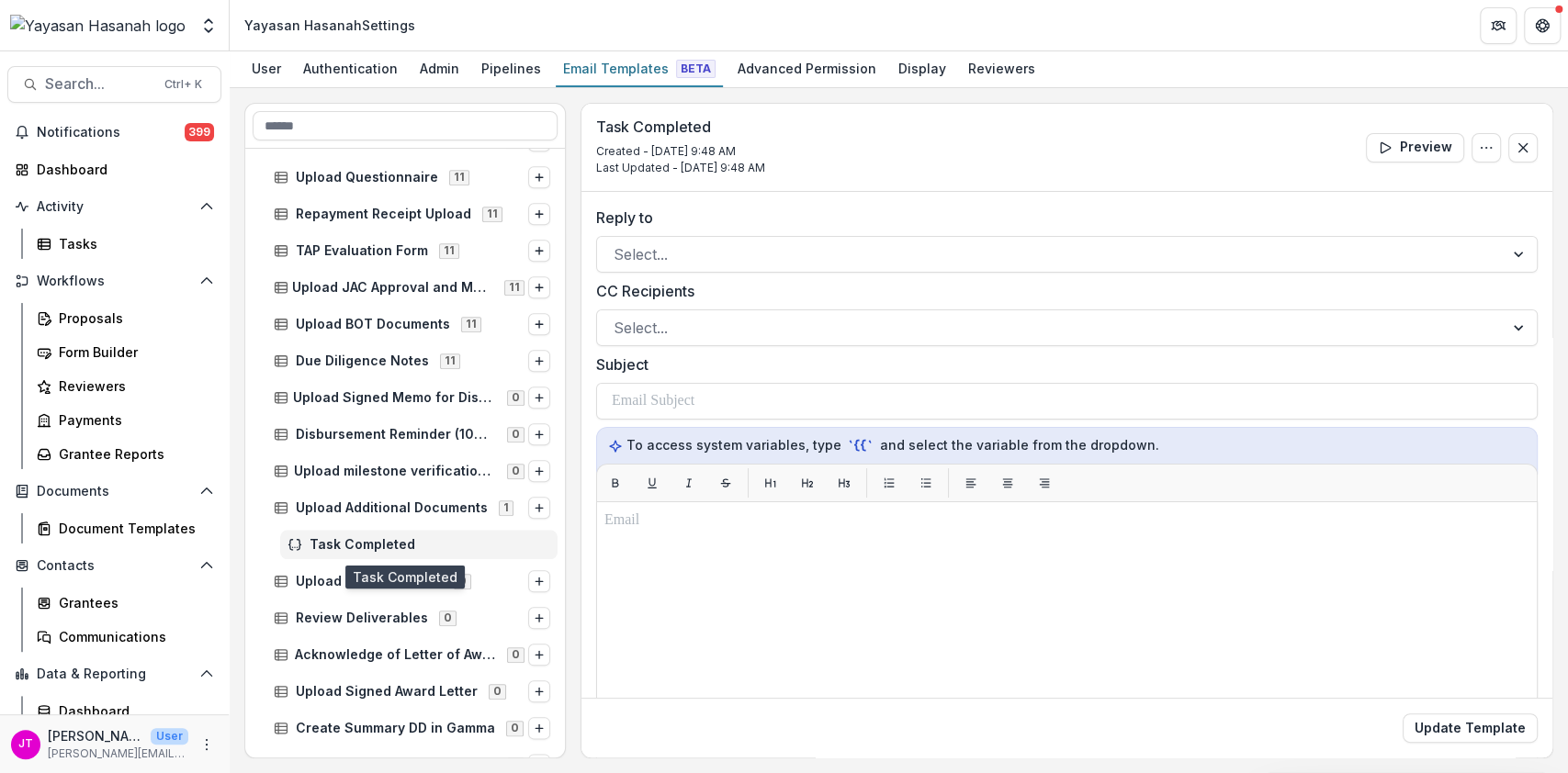
click at [296, 548] on icon at bounding box center [298, 543] width 4 height 10
click at [297, 541] on icon at bounding box center [294, 544] width 15 height 15
click at [297, 544] on icon at bounding box center [294, 544] width 15 height 15
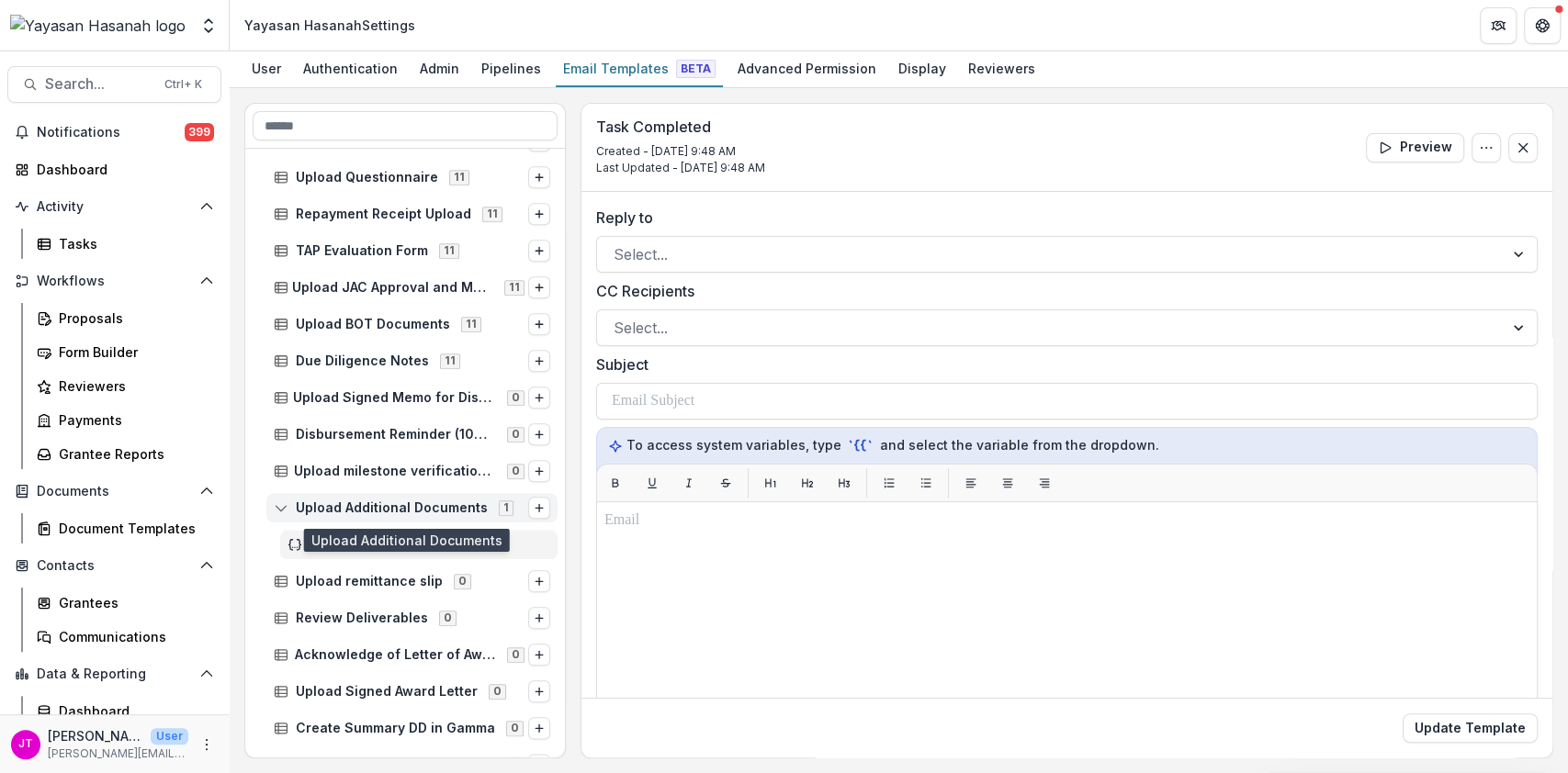
click at [330, 516] on div "Upload Additional Documents 1" at bounding box center [412, 507] width 291 height 30
click at [321, 514] on span "Upload Additional Documents" at bounding box center [391, 507] width 192 height 16
click at [319, 505] on span "Upload Additional Documents" at bounding box center [391, 507] width 192 height 16
click at [533, 504] on icon "Options" at bounding box center [539, 507] width 11 height 11
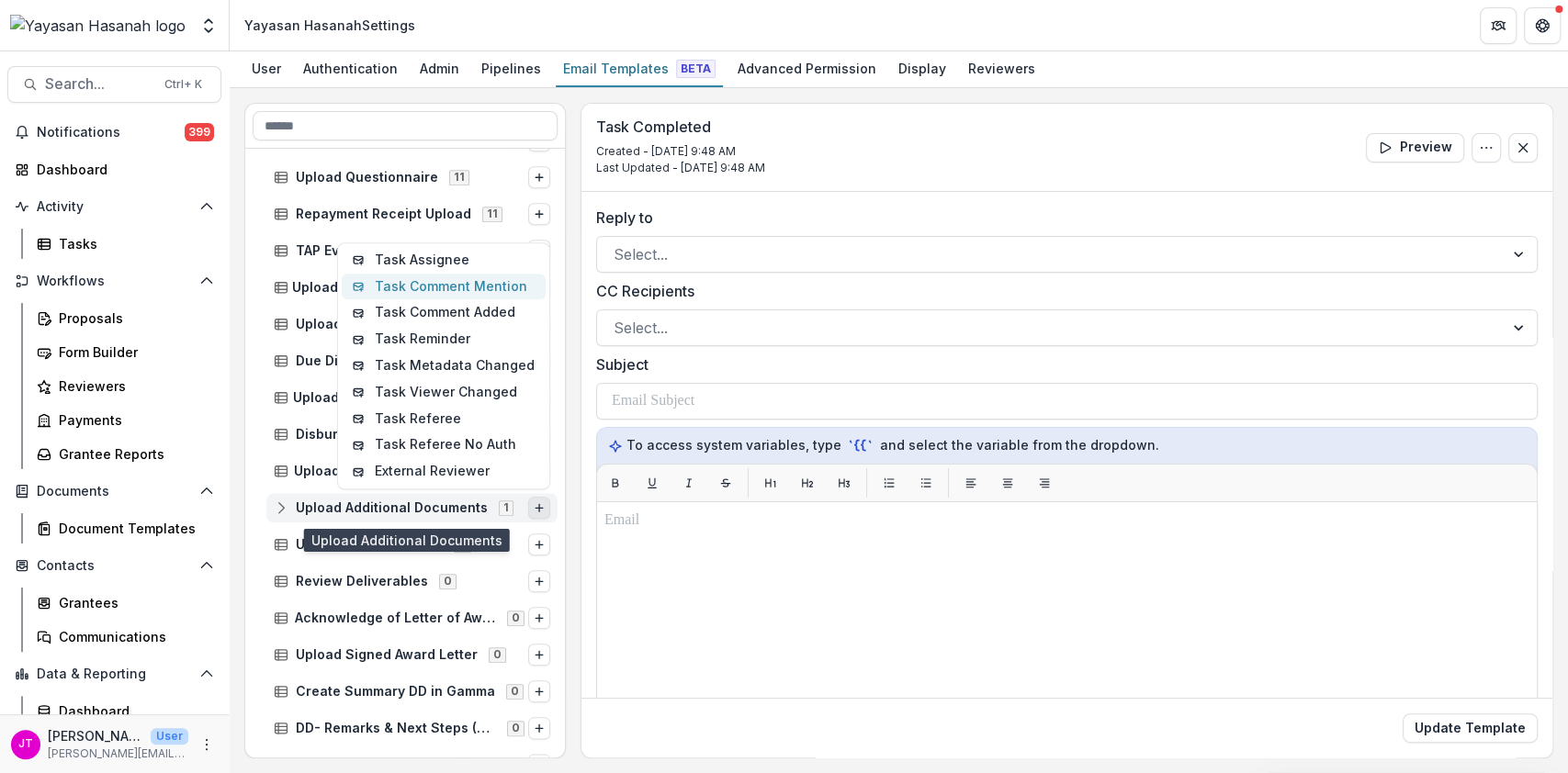
click at [497, 291] on button "Task Comment Mention" at bounding box center [443, 287] width 204 height 27
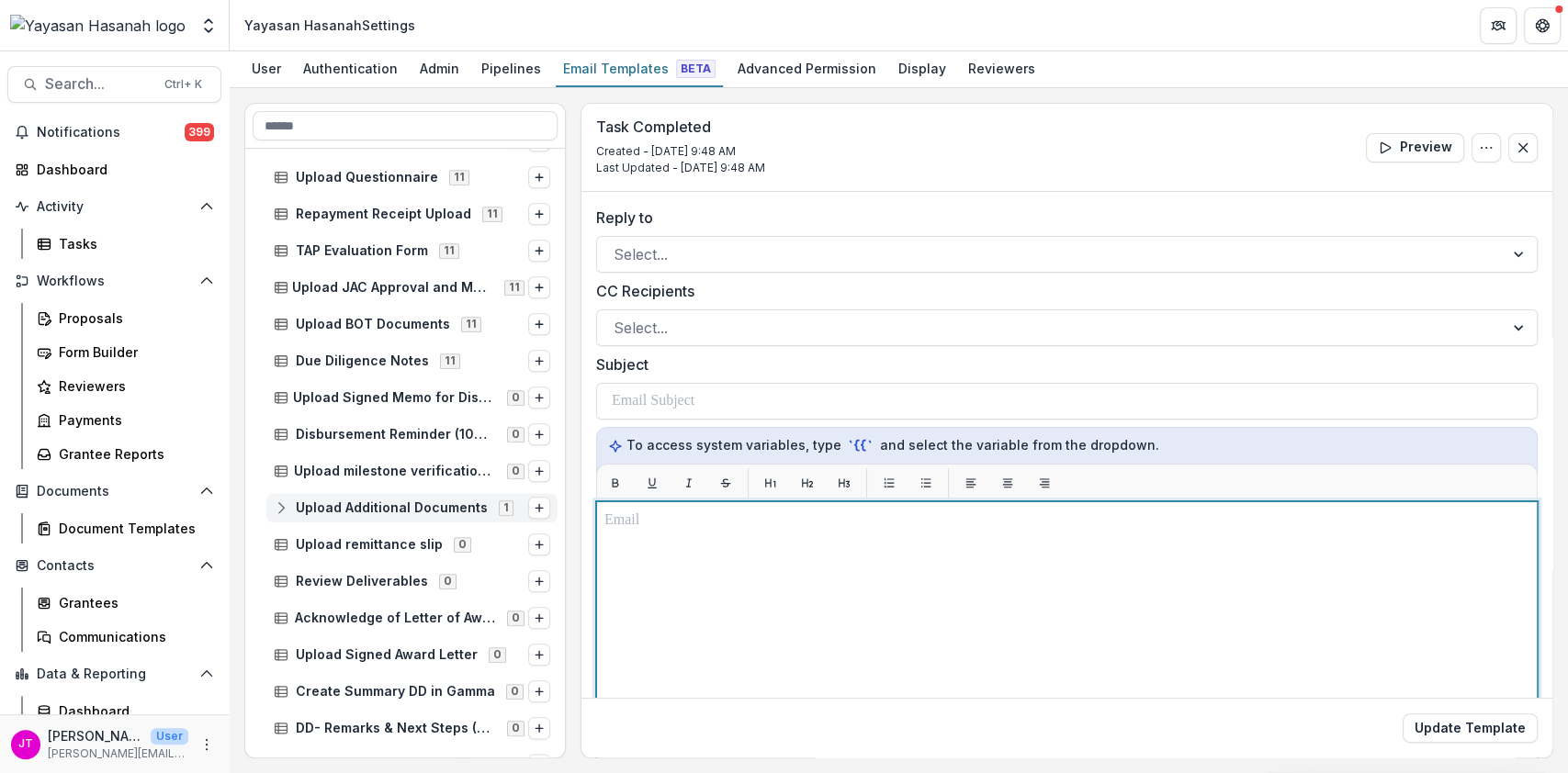
click at [772, 538] on div at bounding box center [1067, 731] width 925 height 443
click at [735, 530] on div at bounding box center [1067, 731] width 925 height 443
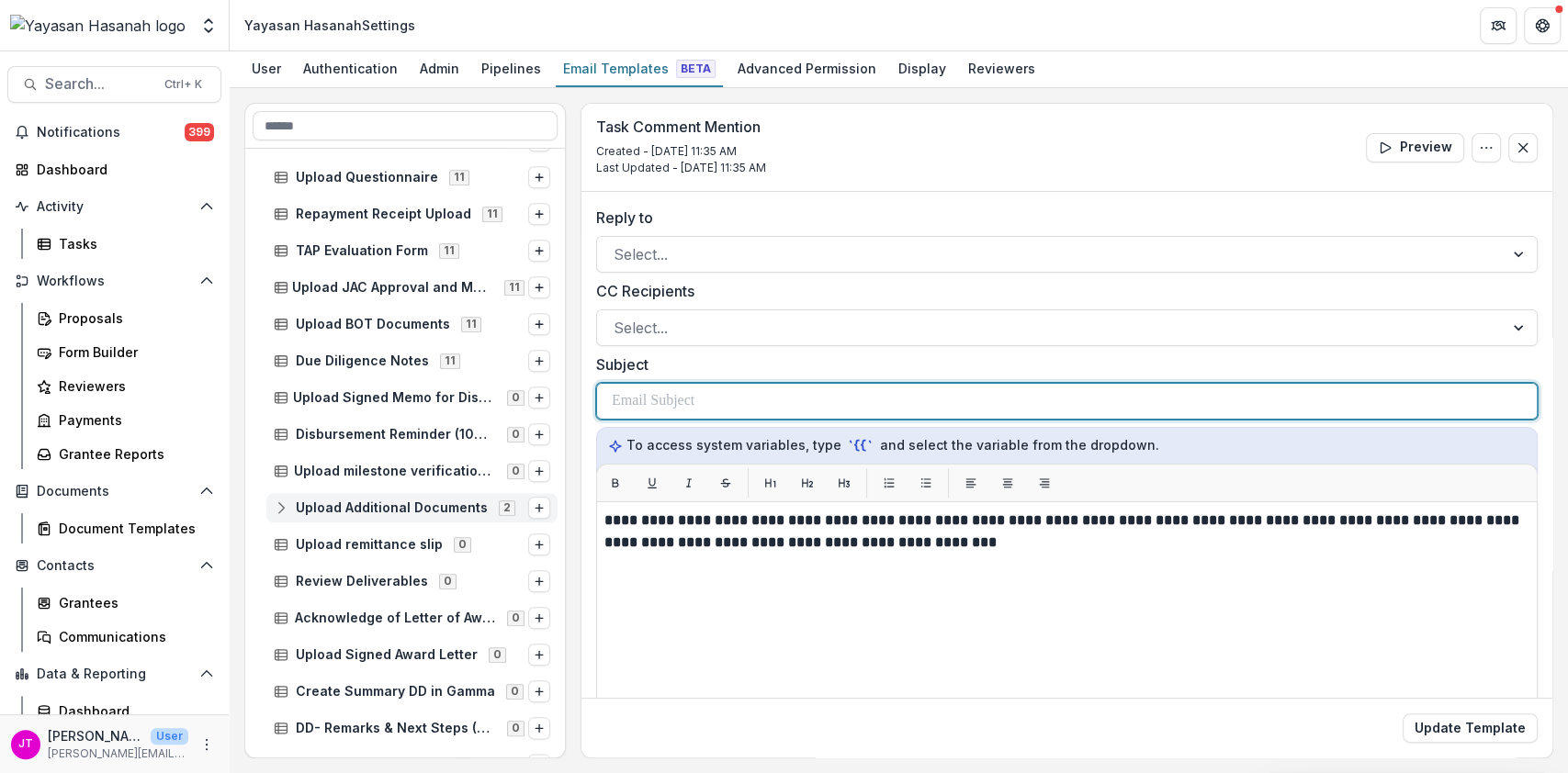
click at [797, 405] on div at bounding box center [1067, 401] width 910 height 35
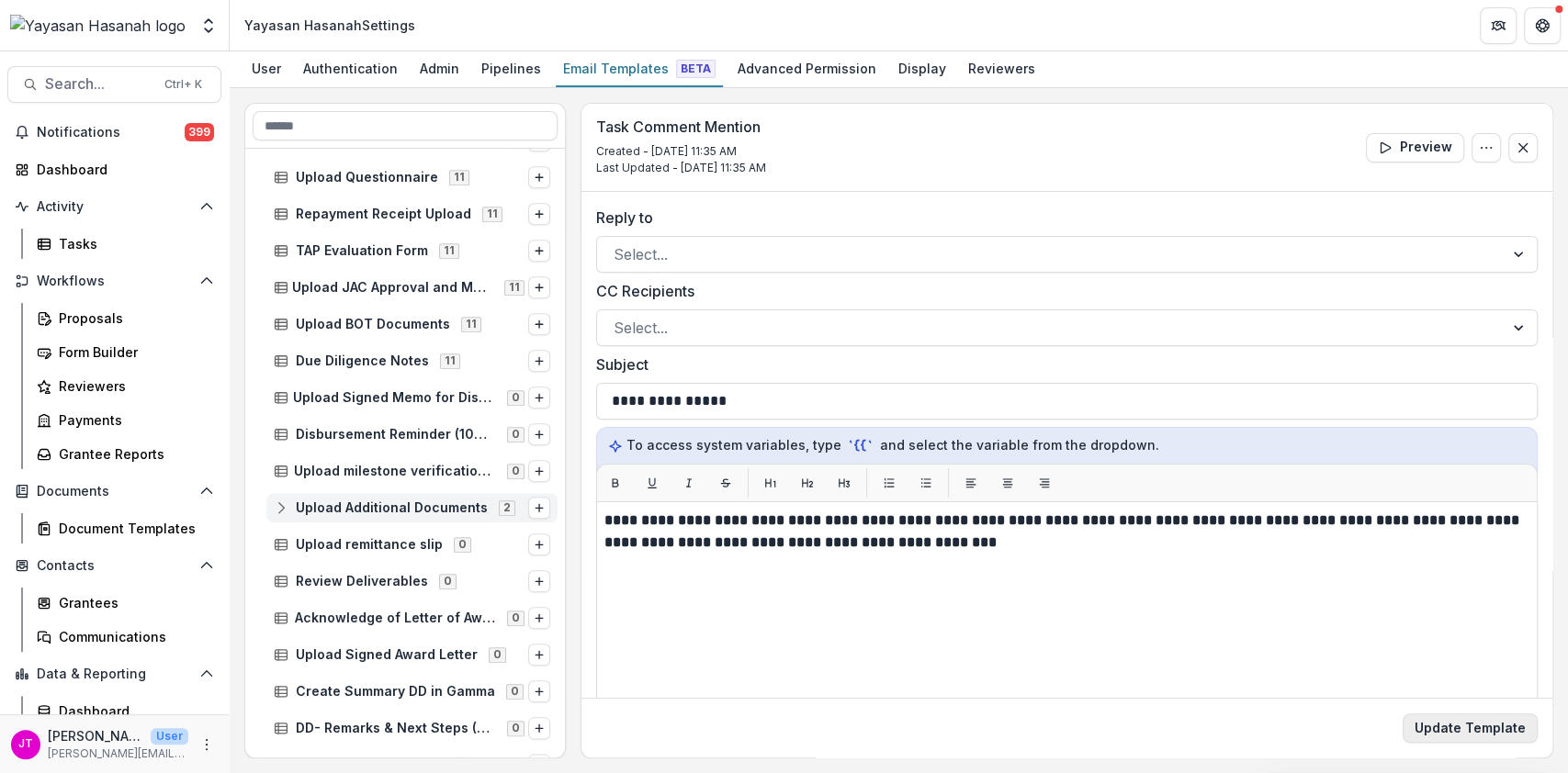
click at [1462, 726] on button "Update Template" at bounding box center [1470, 728] width 135 height 30
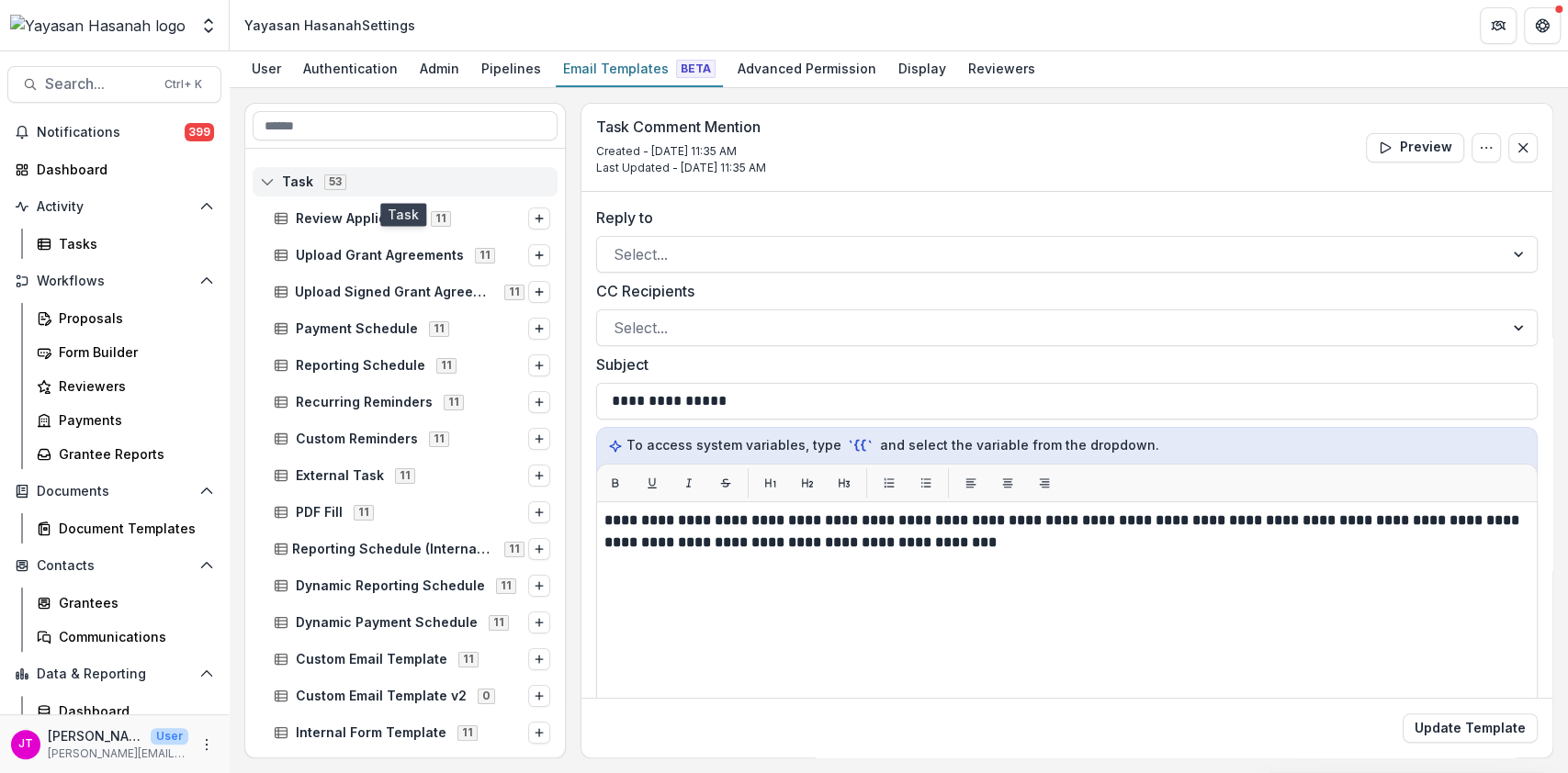
click at [299, 177] on span "Task" at bounding box center [298, 182] width 31 height 16
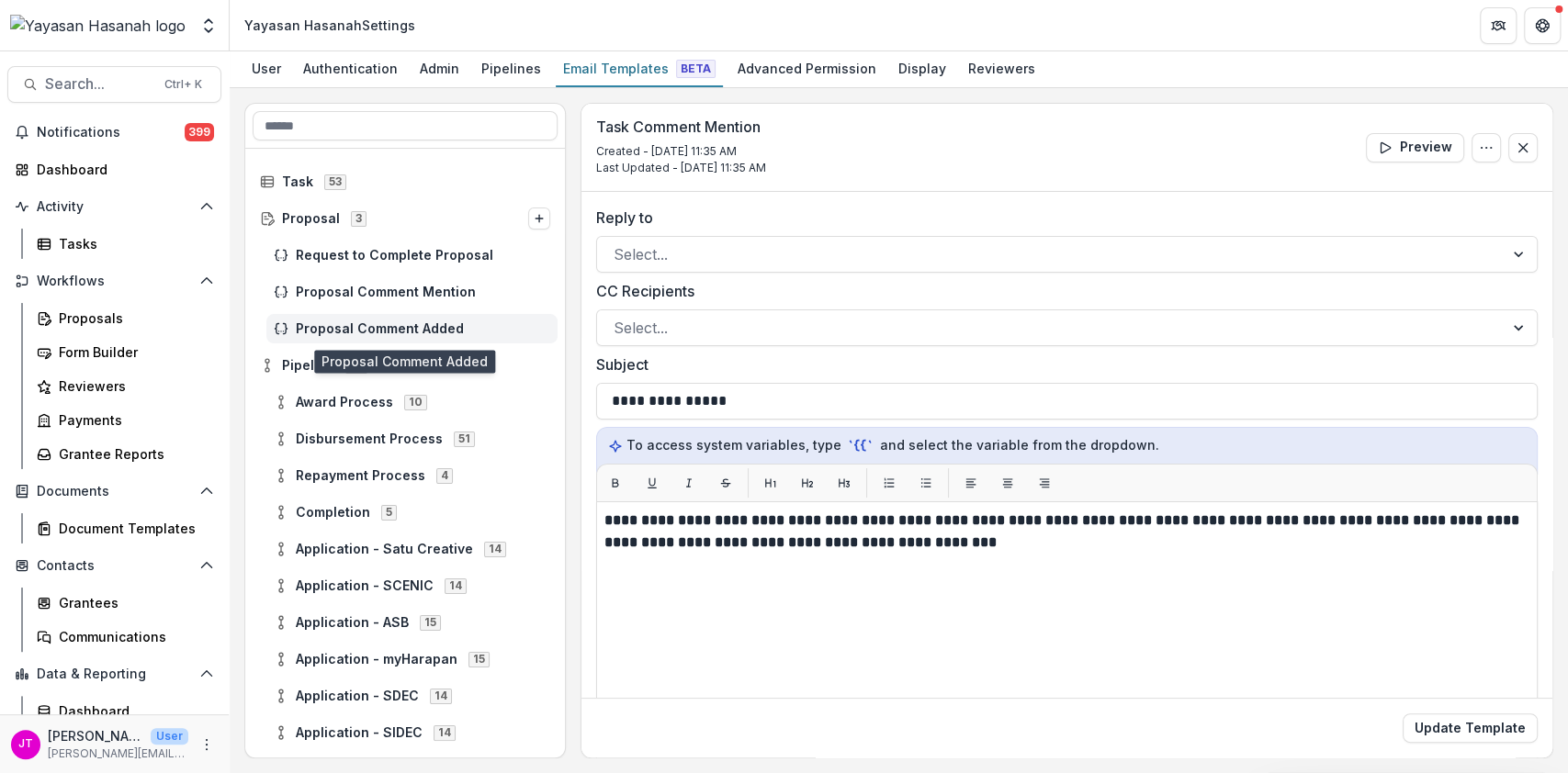
click at [361, 327] on span "Proposal Comment Added" at bounding box center [423, 328] width 255 height 16
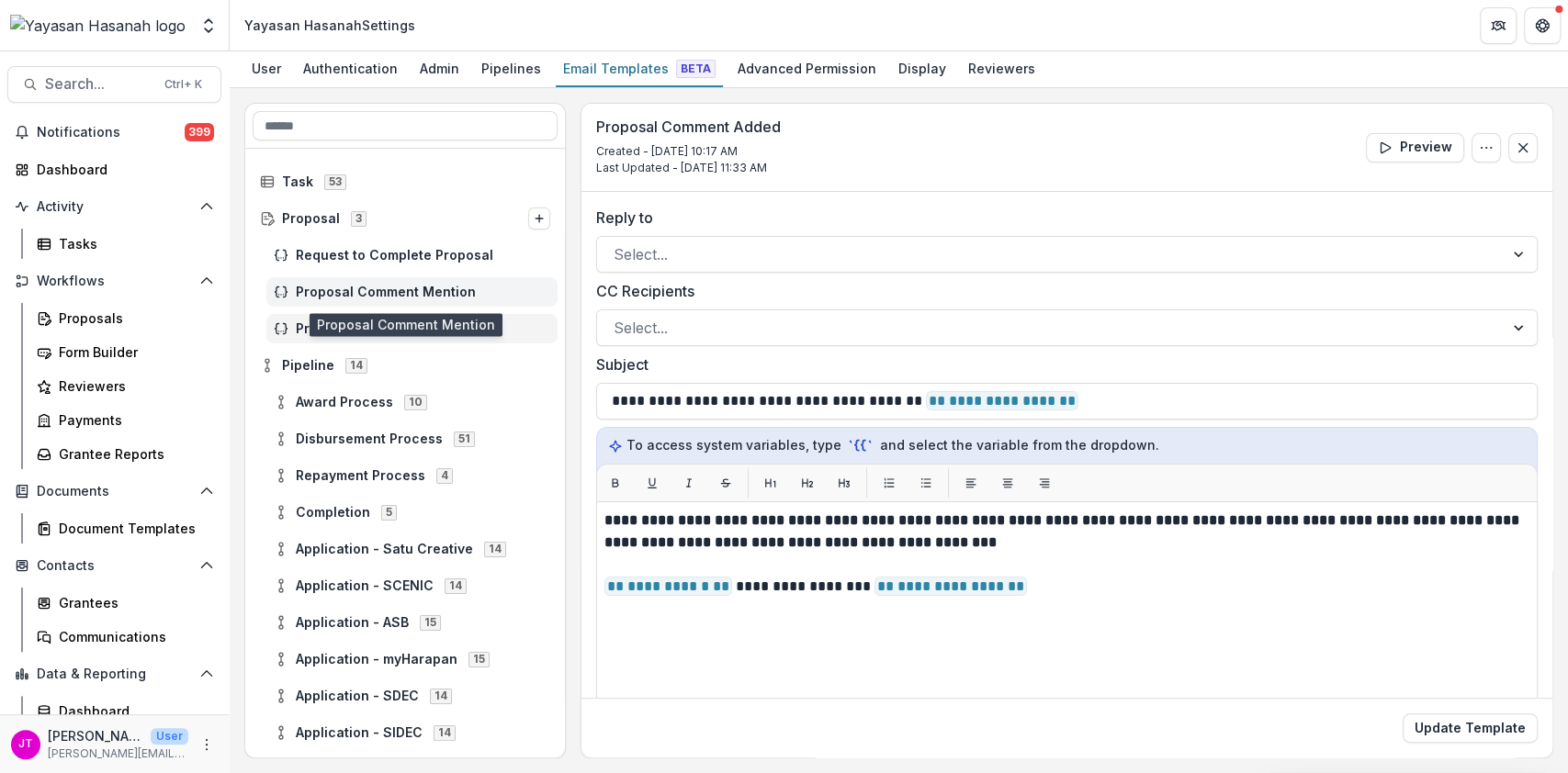
click at [377, 285] on span "Proposal Comment Mention" at bounding box center [423, 291] width 255 height 16
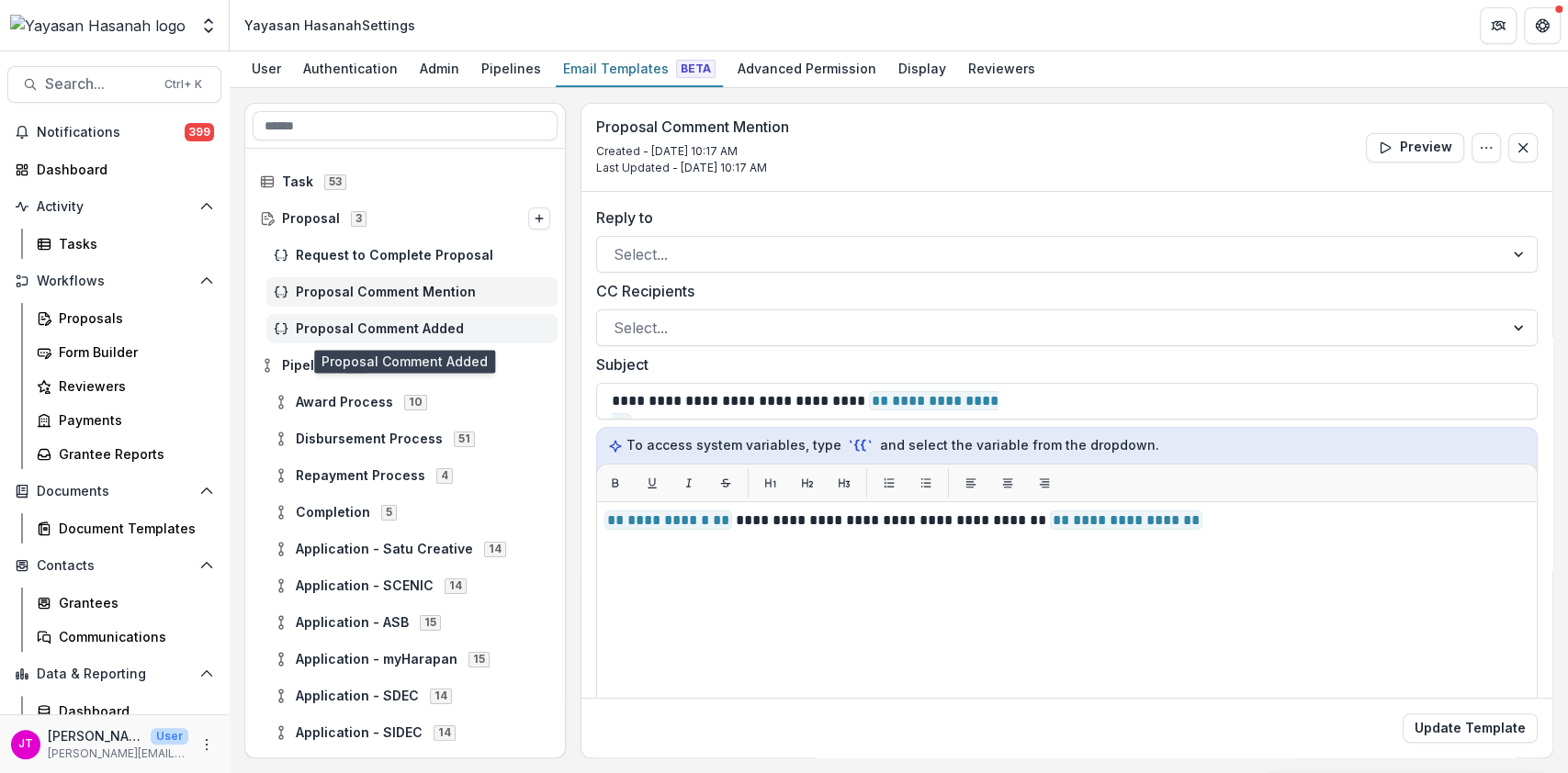
click at [366, 330] on span "Proposal Comment Added" at bounding box center [423, 328] width 255 height 16
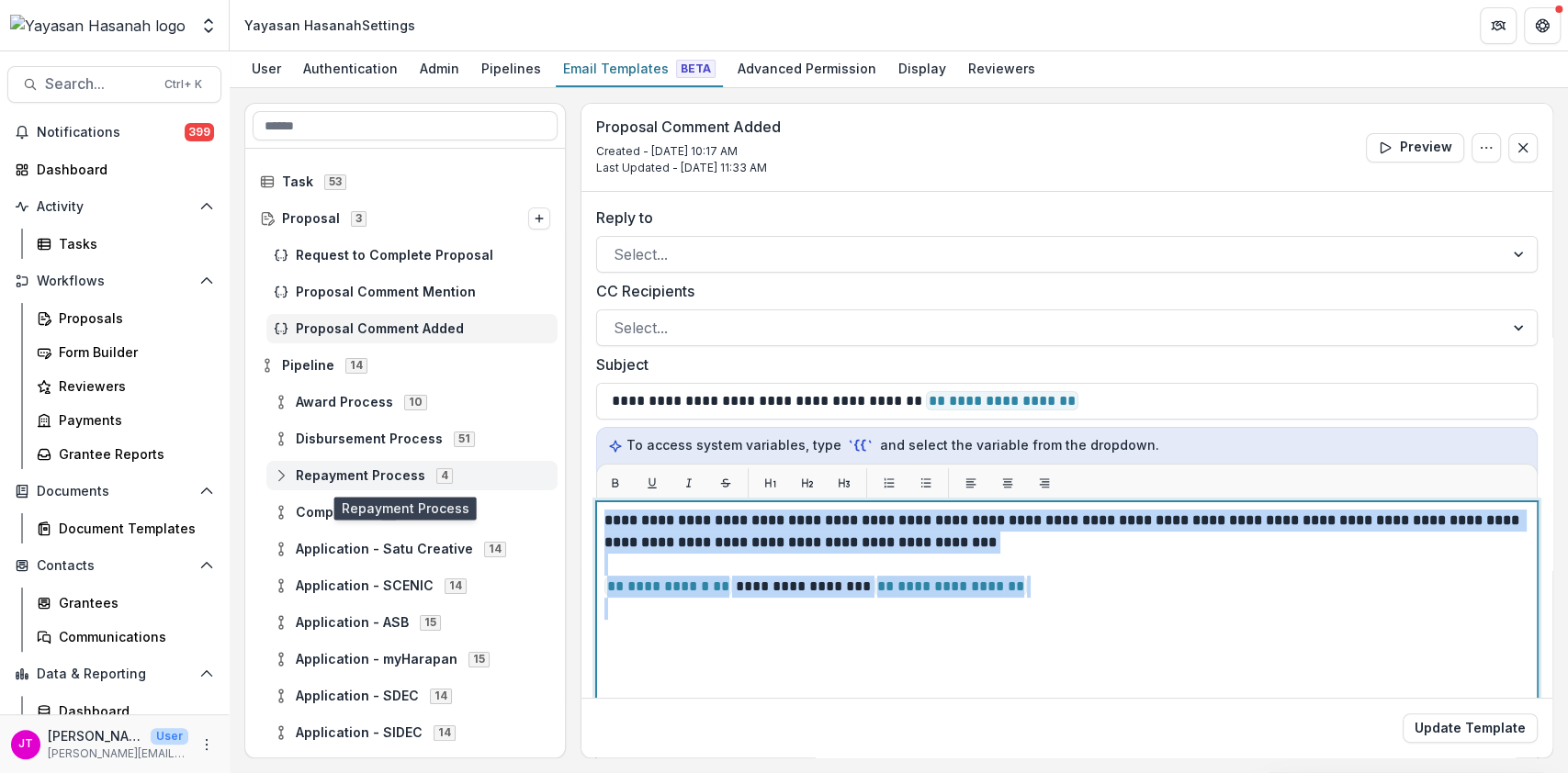
drag, startPoint x: 1087, startPoint y: 599, endPoint x: 530, endPoint y: 479, distance: 569.8
click at [529, 479] on div "**********" at bounding box center [899, 430] width 1309 height 656
drag, startPoint x: 1235, startPoint y: 597, endPoint x: 1147, endPoint y: 577, distance: 90.2
click at [1235, 598] on p at bounding box center [1067, 609] width 925 height 22
click at [1025, 542] on p "**********" at bounding box center [1067, 531] width 925 height 44
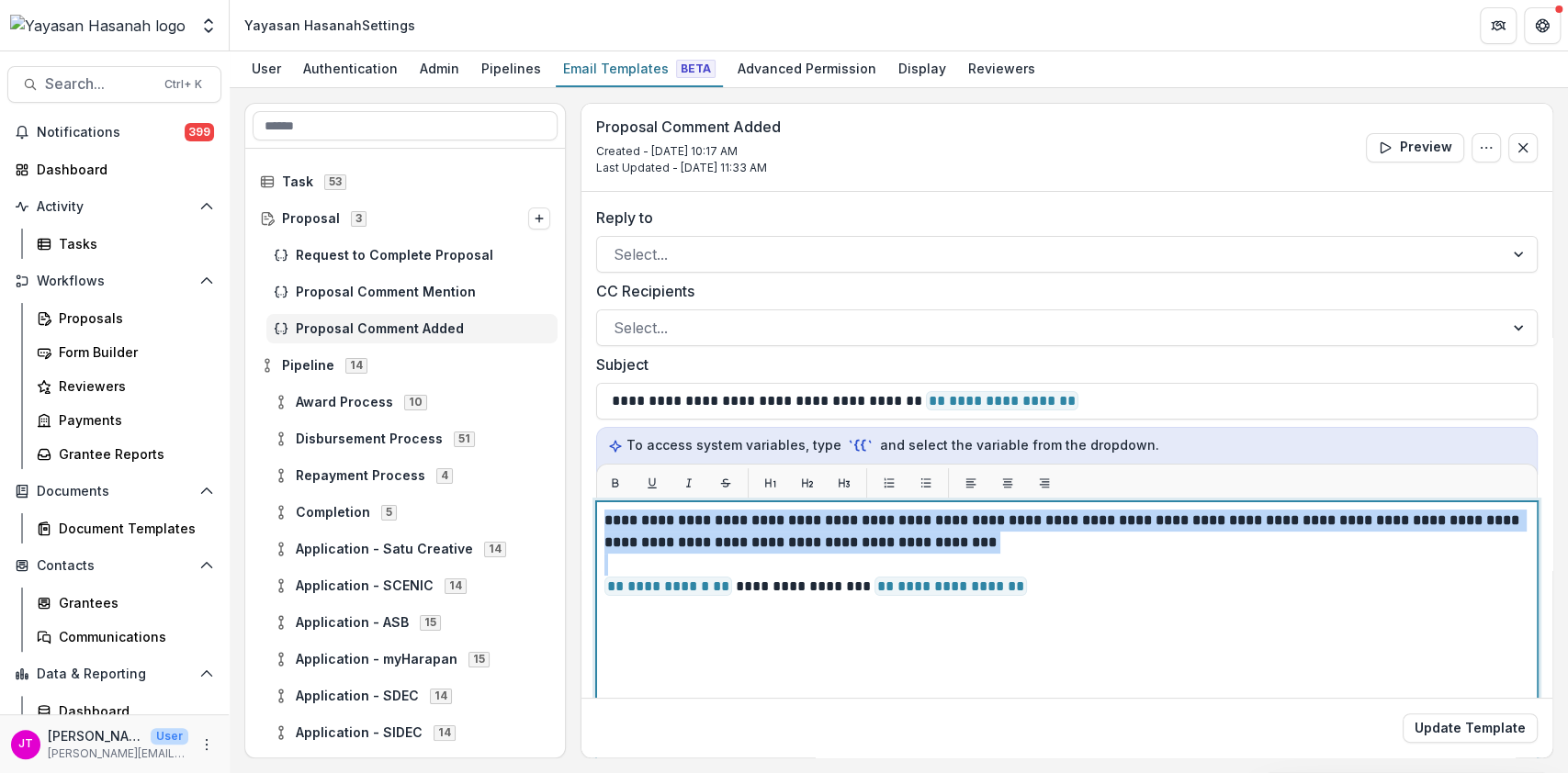
drag, startPoint x: 1025, startPoint y: 542, endPoint x: 613, endPoint y: 527, distance: 412.3
click at [613, 527] on p "**********" at bounding box center [1067, 531] width 925 height 44
copy strong "**********"
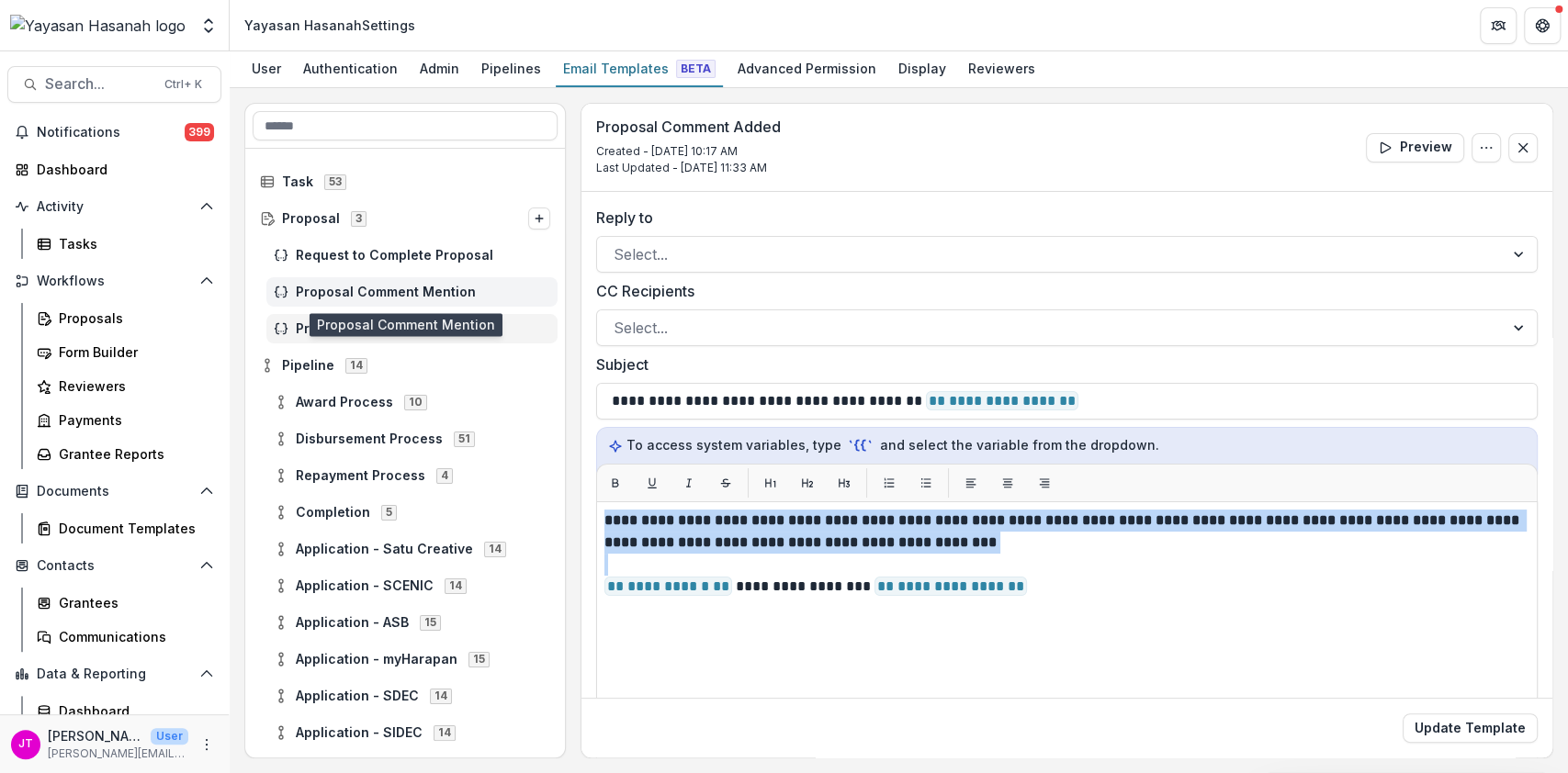
click at [459, 290] on span "Proposal Comment Mention" at bounding box center [423, 291] width 255 height 16
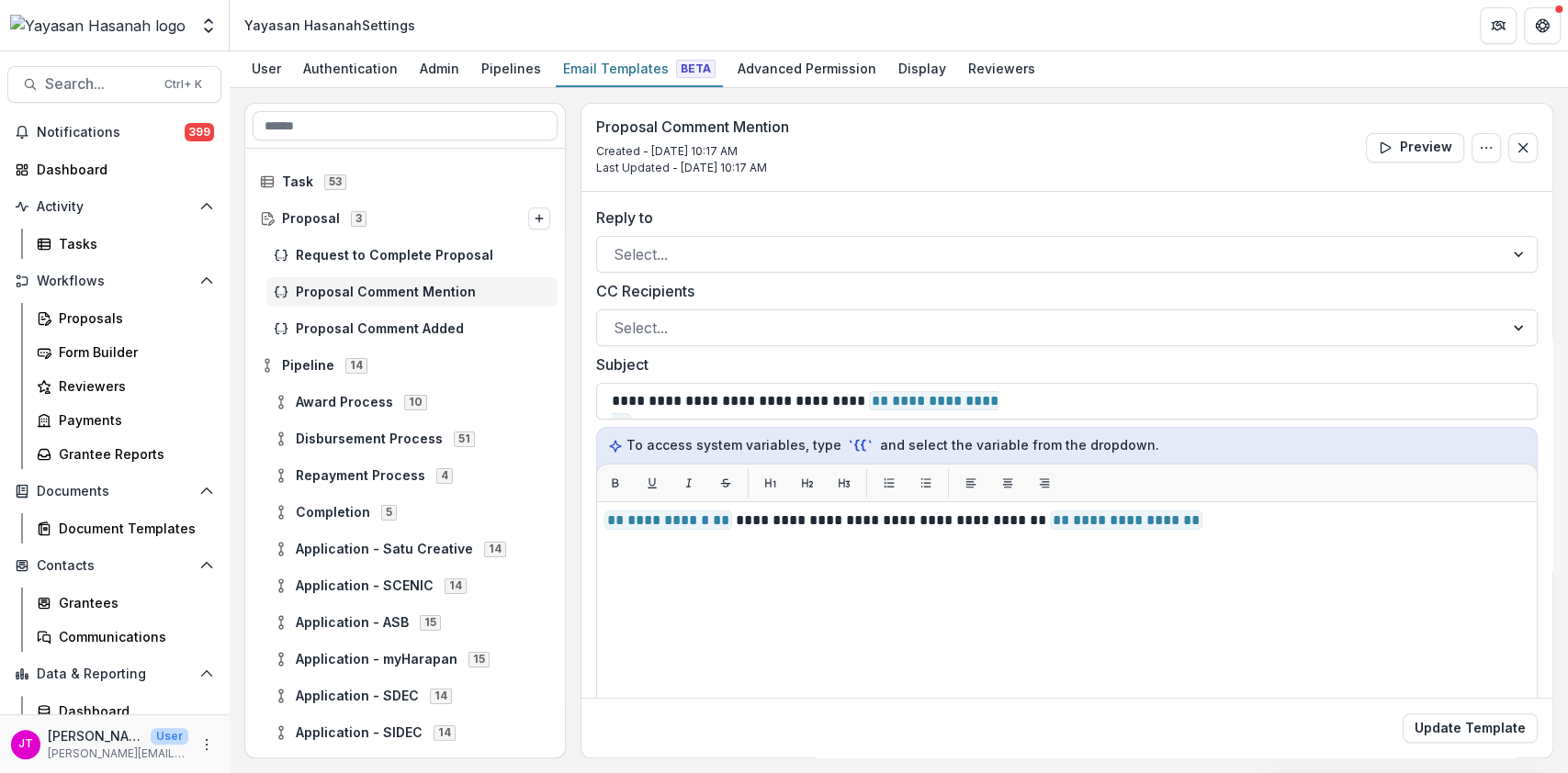
click at [600, 521] on div "**********" at bounding box center [1067, 731] width 941 height 459
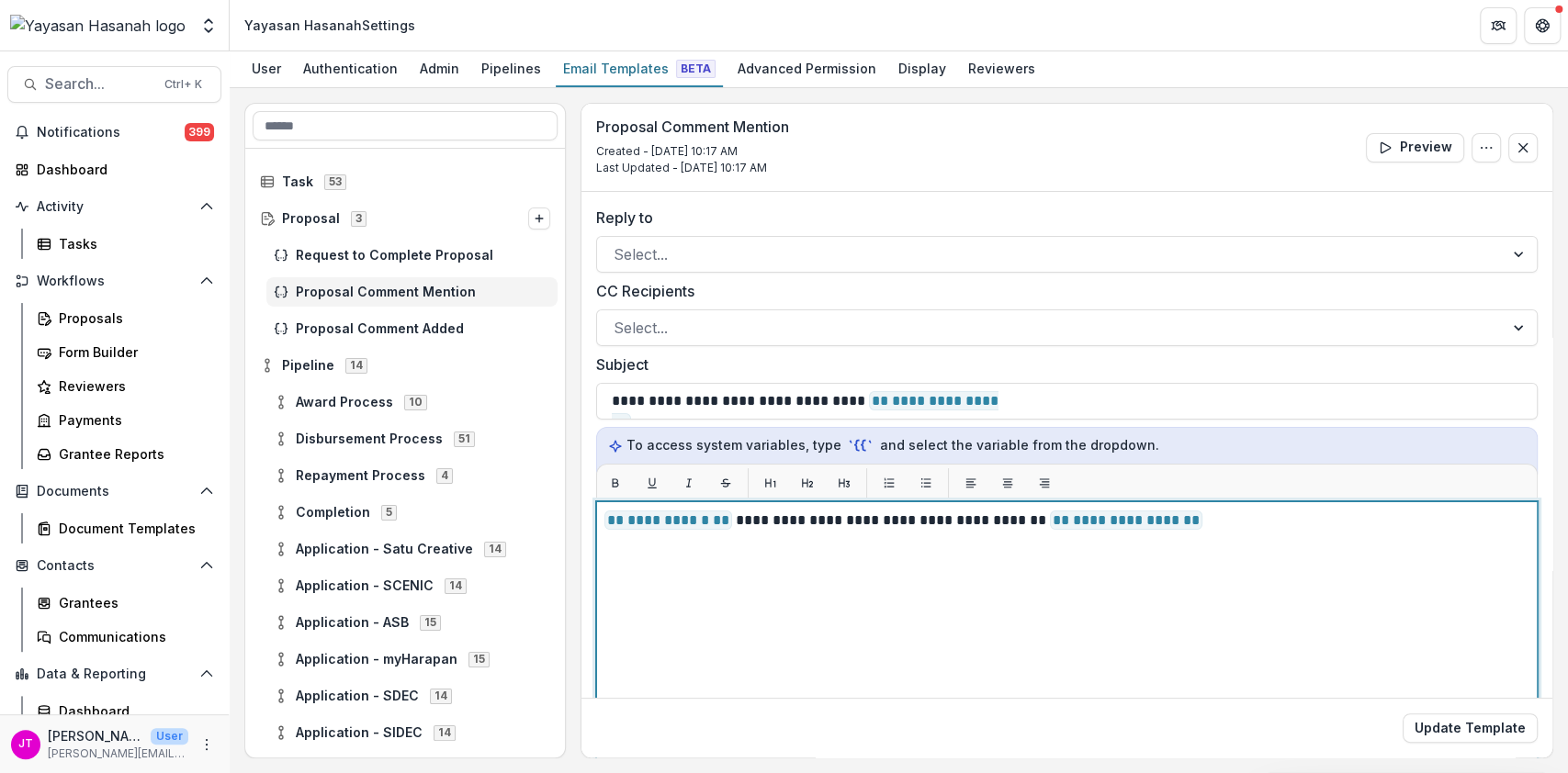
click at [610, 529] on div "**********" at bounding box center [1067, 731] width 925 height 443
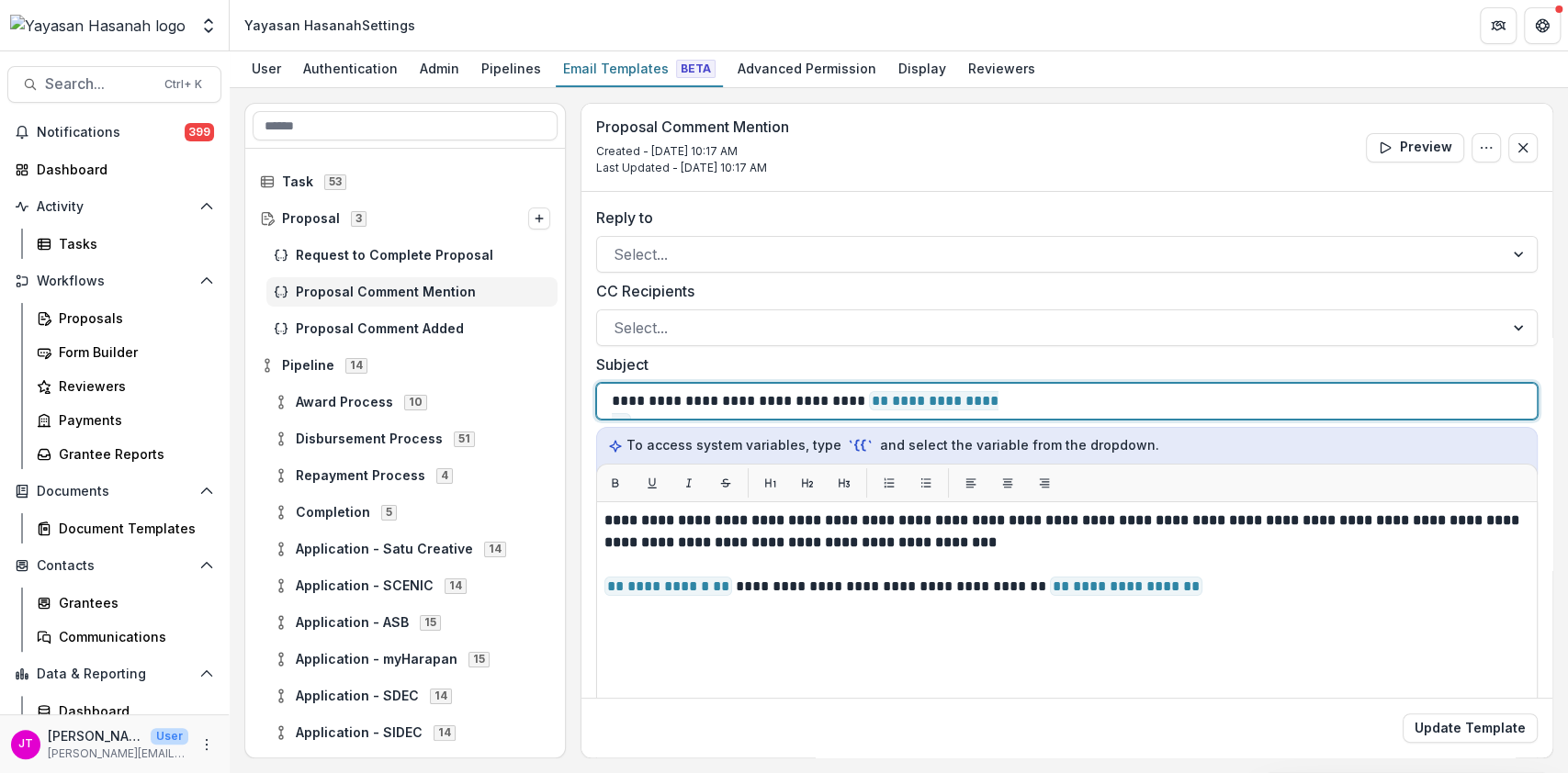
click at [615, 405] on p "**********" at bounding box center [813, 401] width 402 height 22
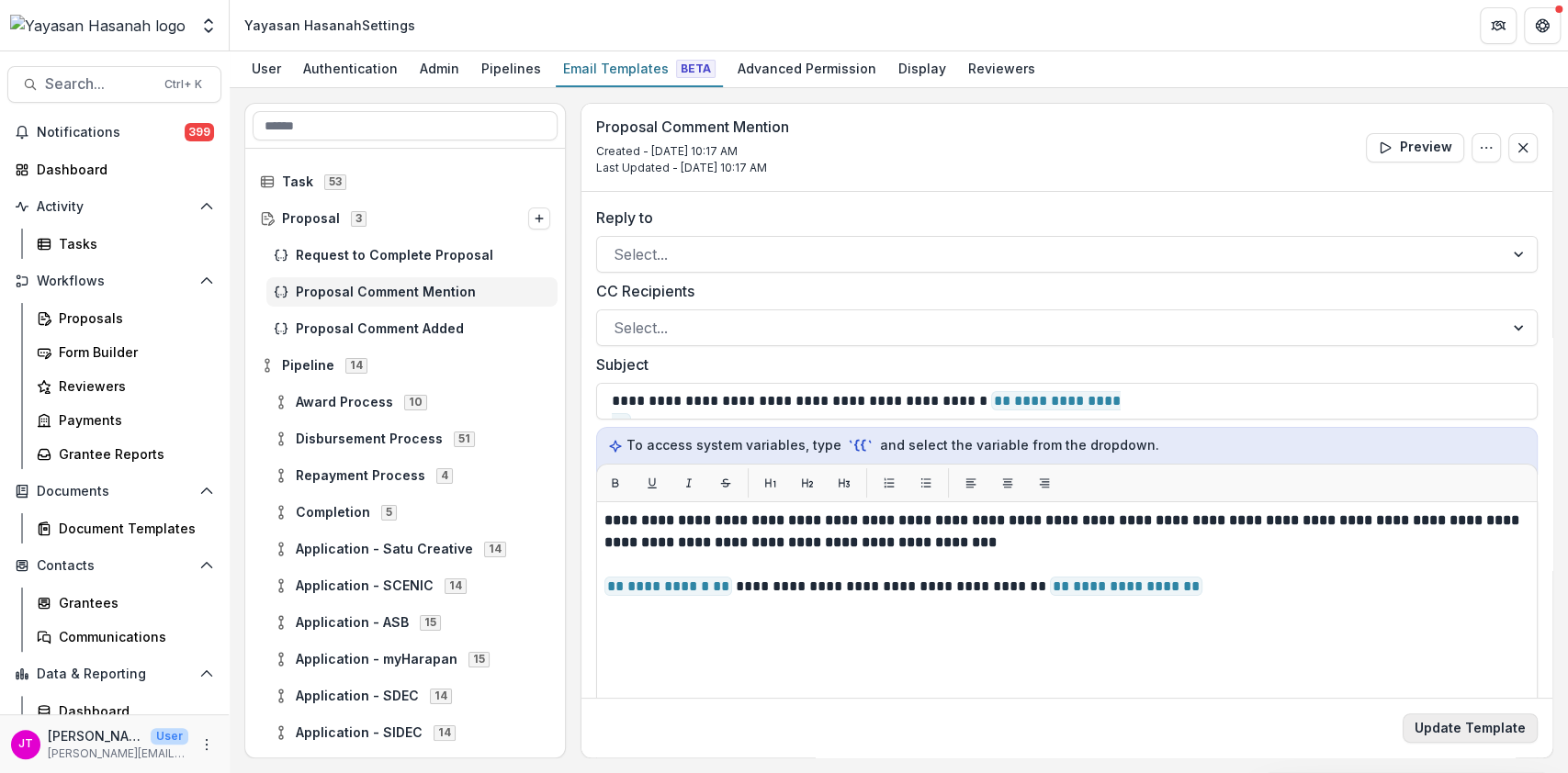
click at [1522, 731] on button "Update Template" at bounding box center [1470, 728] width 135 height 30
click at [108, 312] on div "Proposals" at bounding box center [133, 317] width 148 height 19
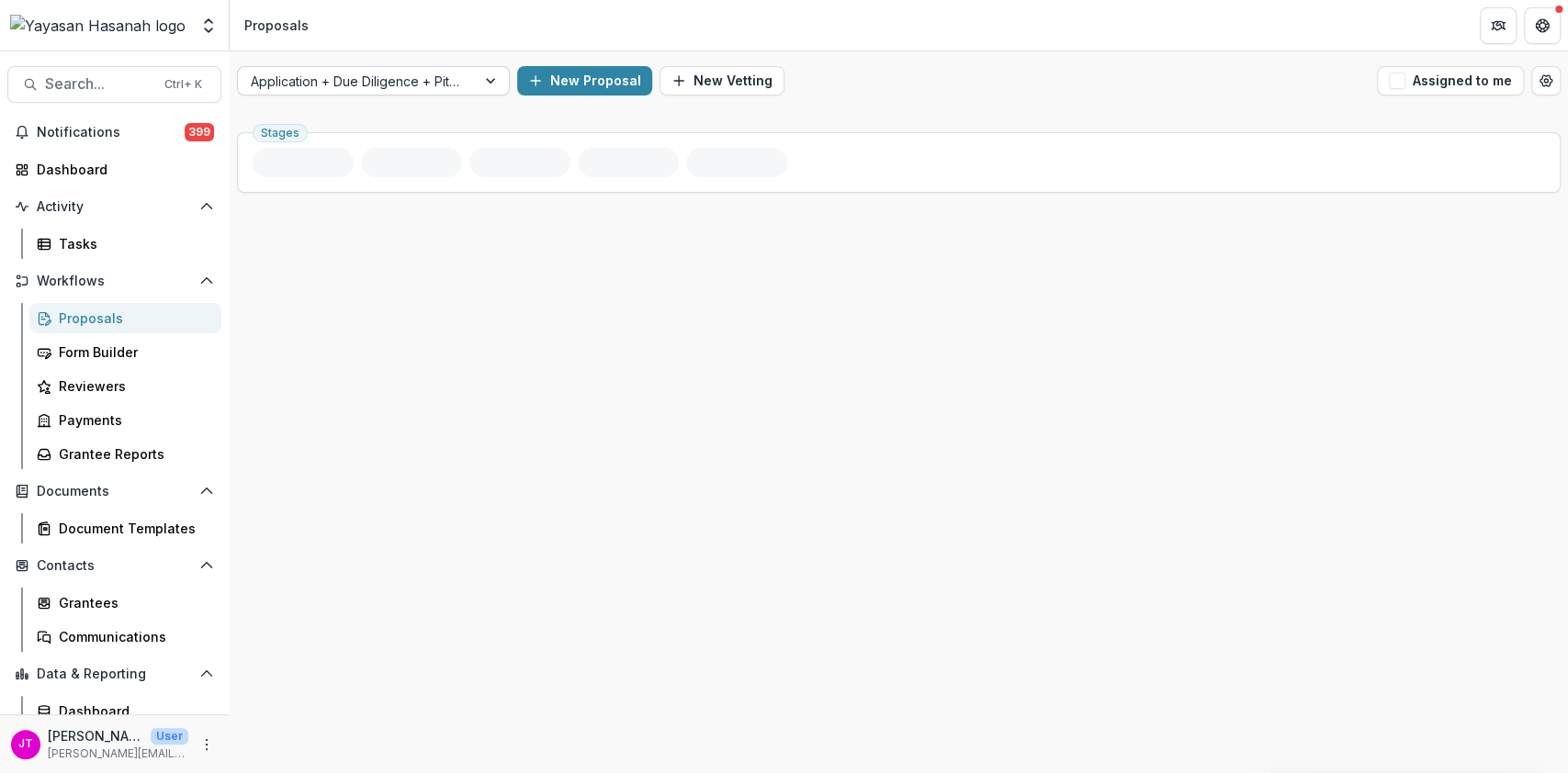
click at [385, 78] on div at bounding box center [357, 81] width 212 height 23
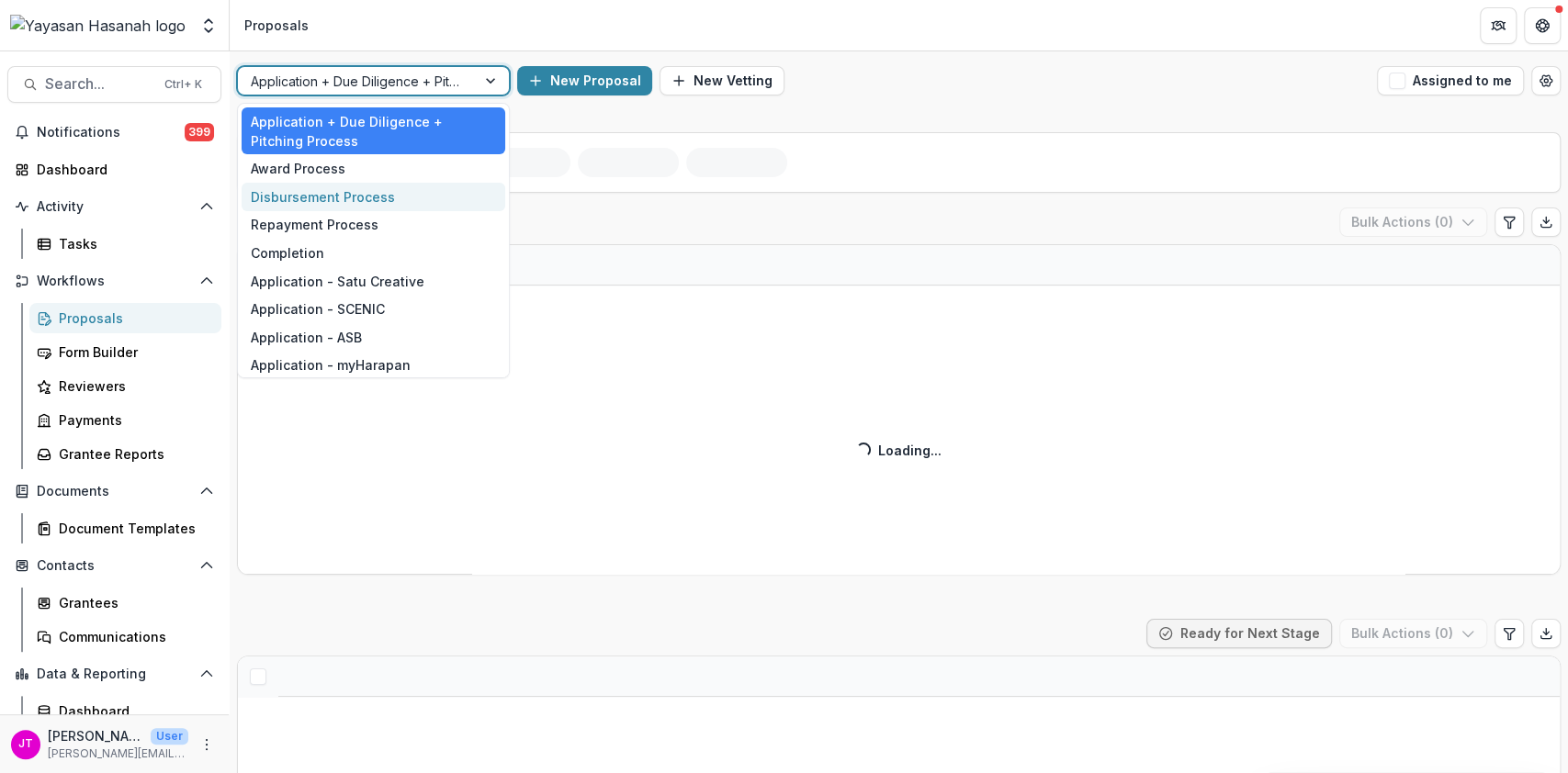
click at [373, 196] on div "Disbursement Process" at bounding box center [374, 196] width 264 height 29
